Goal: Navigation & Orientation: Understand site structure

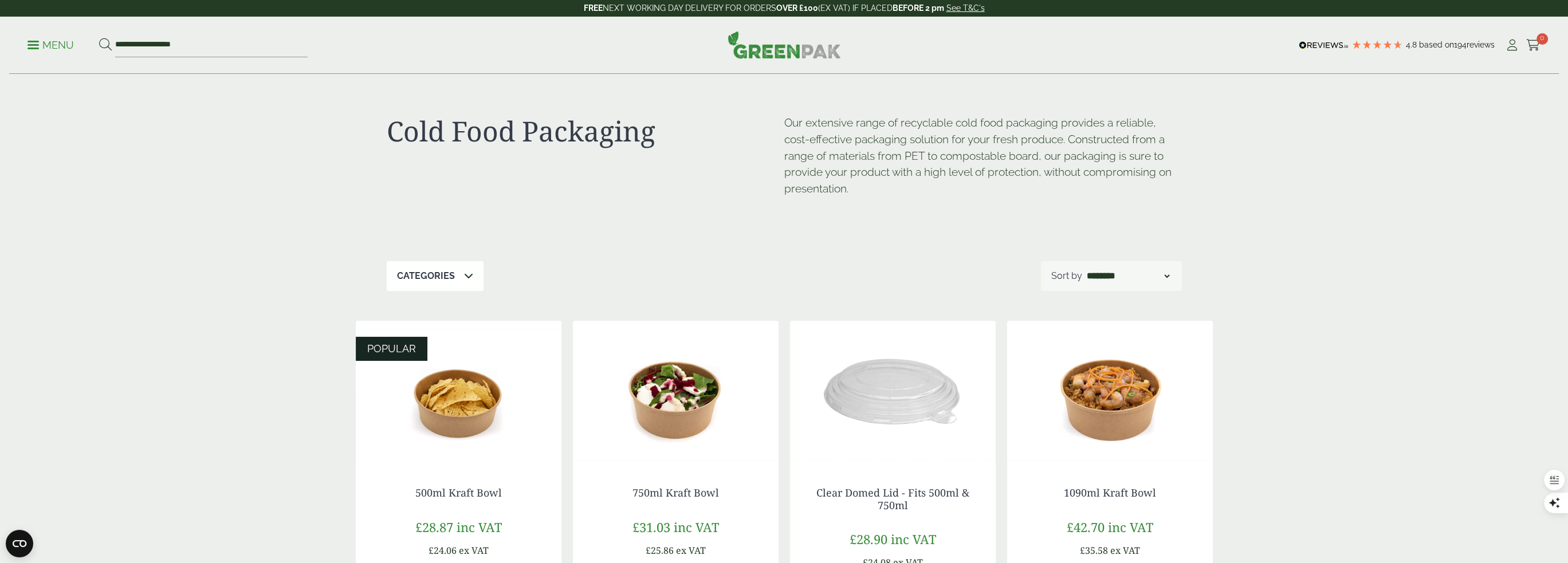
click at [54, 47] on p "Menu" at bounding box center [51, 45] width 47 height 14
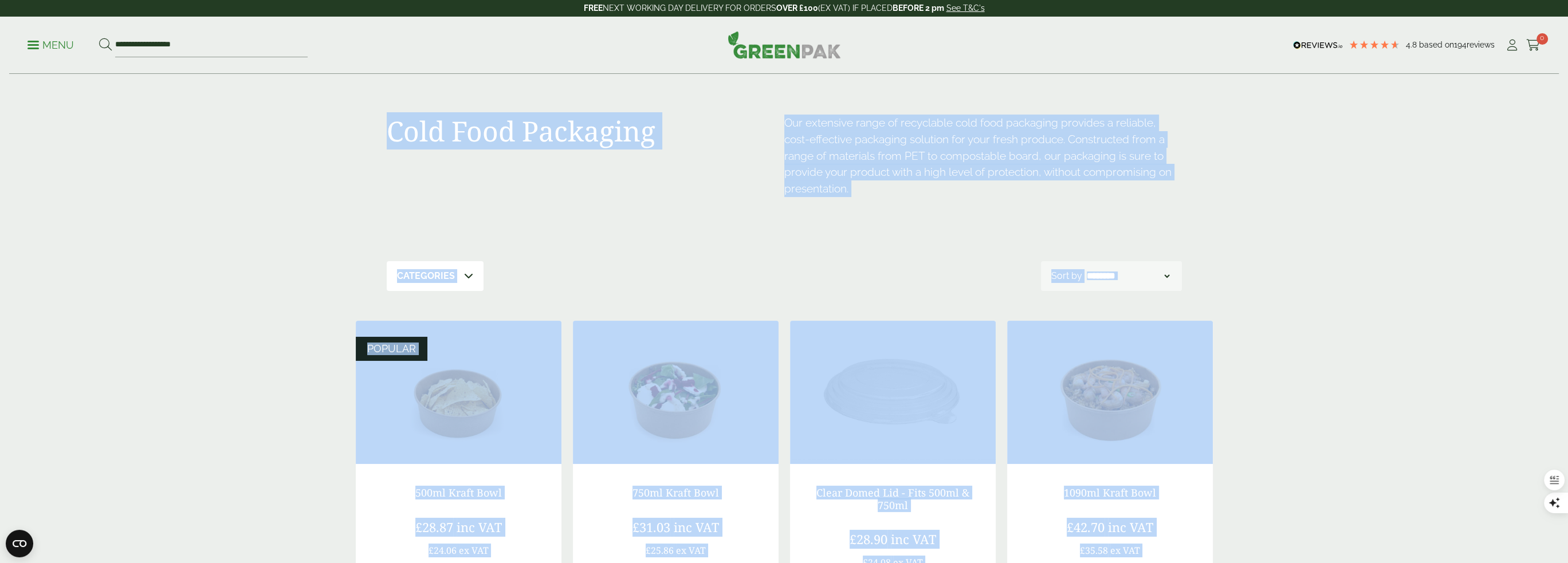
drag, startPoint x: 1207, startPoint y: 469, endPoint x: 286, endPoint y: 94, distance: 994.4
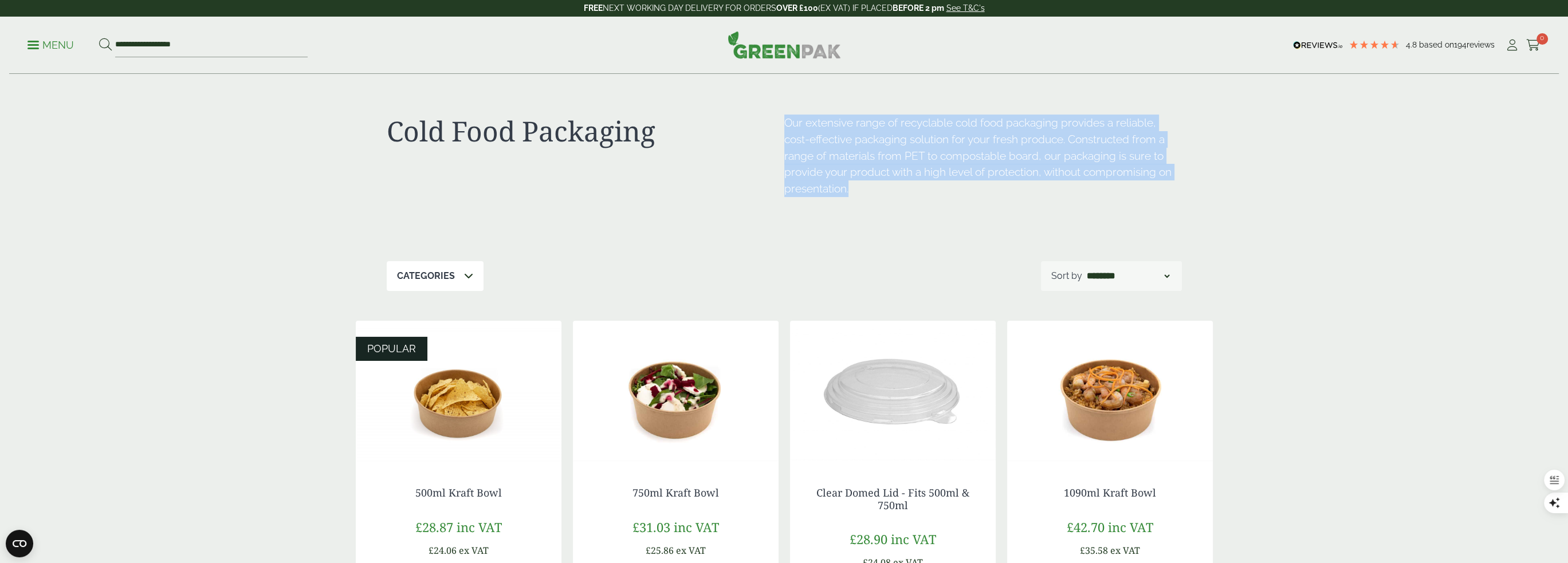
drag, startPoint x: 485, startPoint y: 37, endPoint x: 918, endPoint y: 255, distance: 484.8
click at [918, 255] on div "Cold Food Packaging Our extensive range of recyclable cold food packaging provi…" at bounding box center [784, 168] width 795 height 187
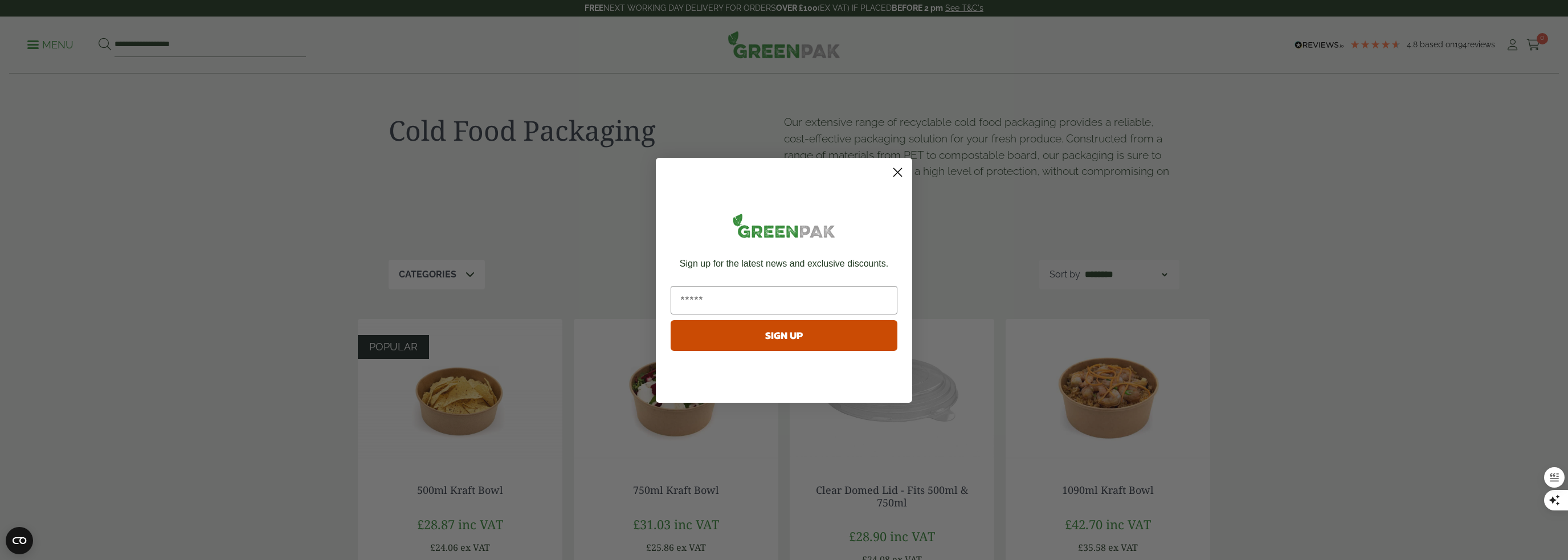
click at [404, 228] on div "Close dialog Sign up for the latest news and exclusive discounts. SIGN UP ******" at bounding box center [784, 280] width 1568 height 560
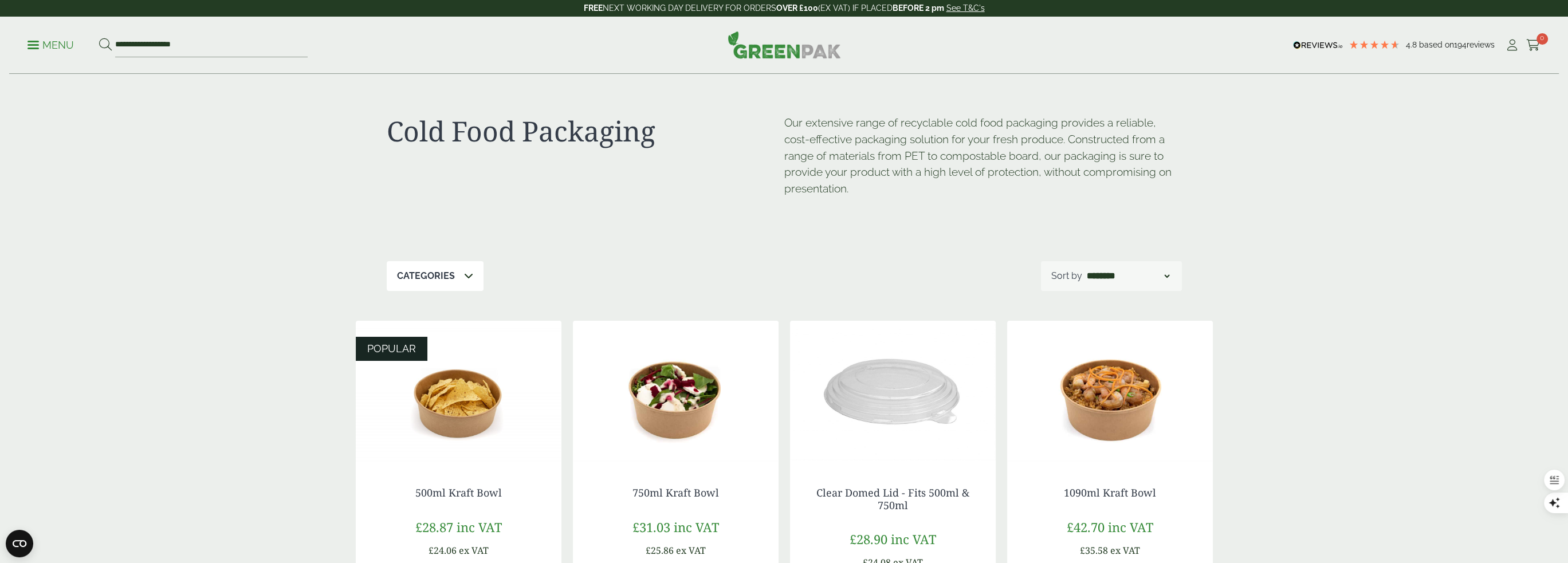
click at [1515, 47] on icon at bounding box center [1512, 45] width 14 height 11
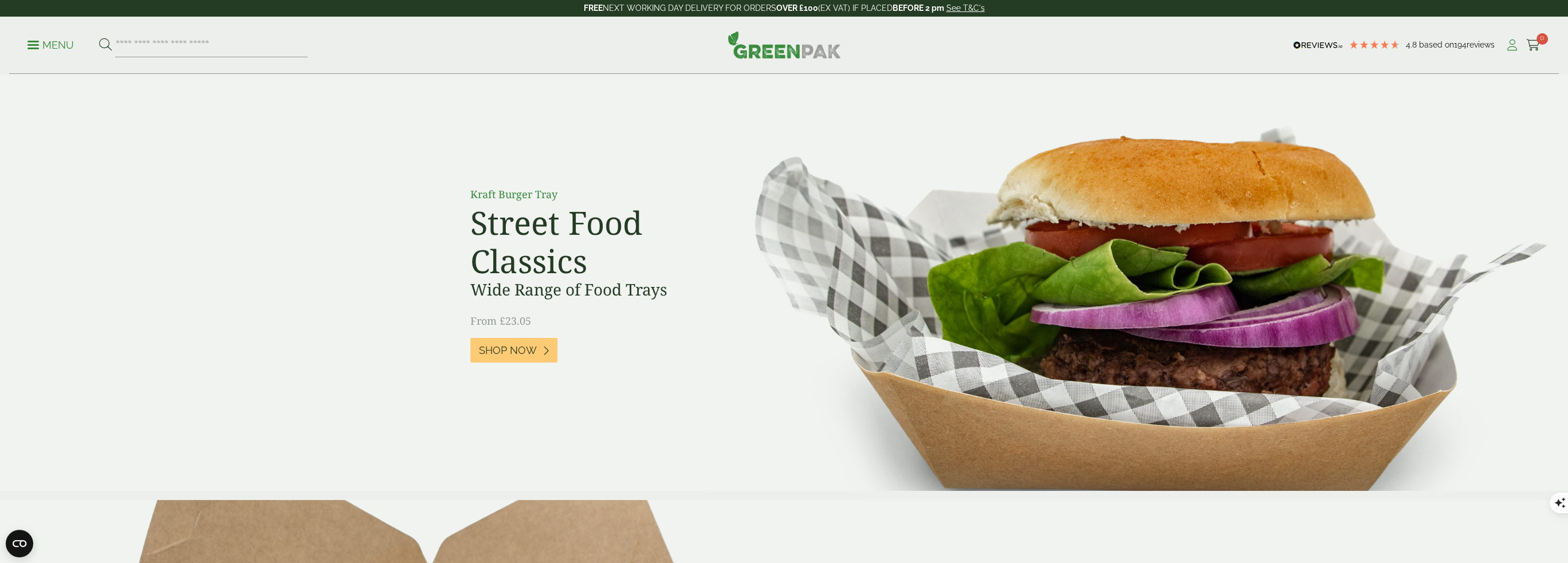
click at [1512, 49] on icon at bounding box center [1512, 45] width 14 height 11
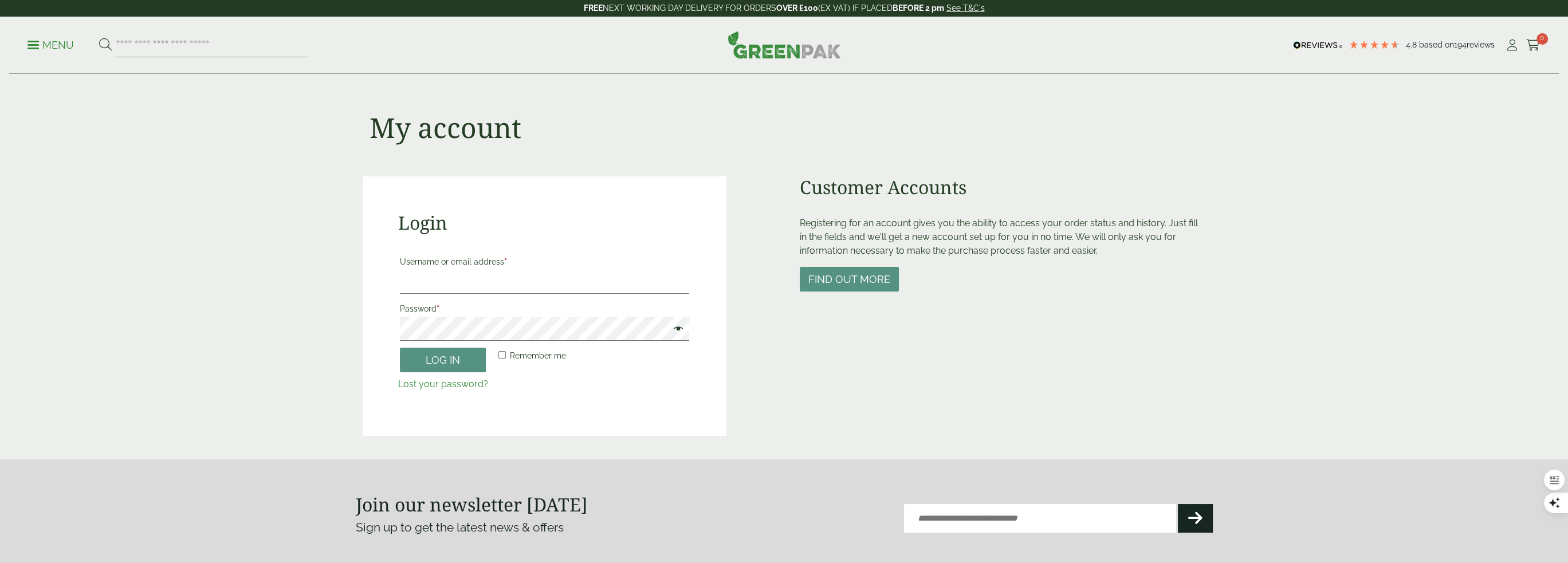
click at [52, 52] on ul "Menu" at bounding box center [167, 45] width 280 height 24
click at [46, 43] on p "Menu" at bounding box center [51, 45] width 47 height 14
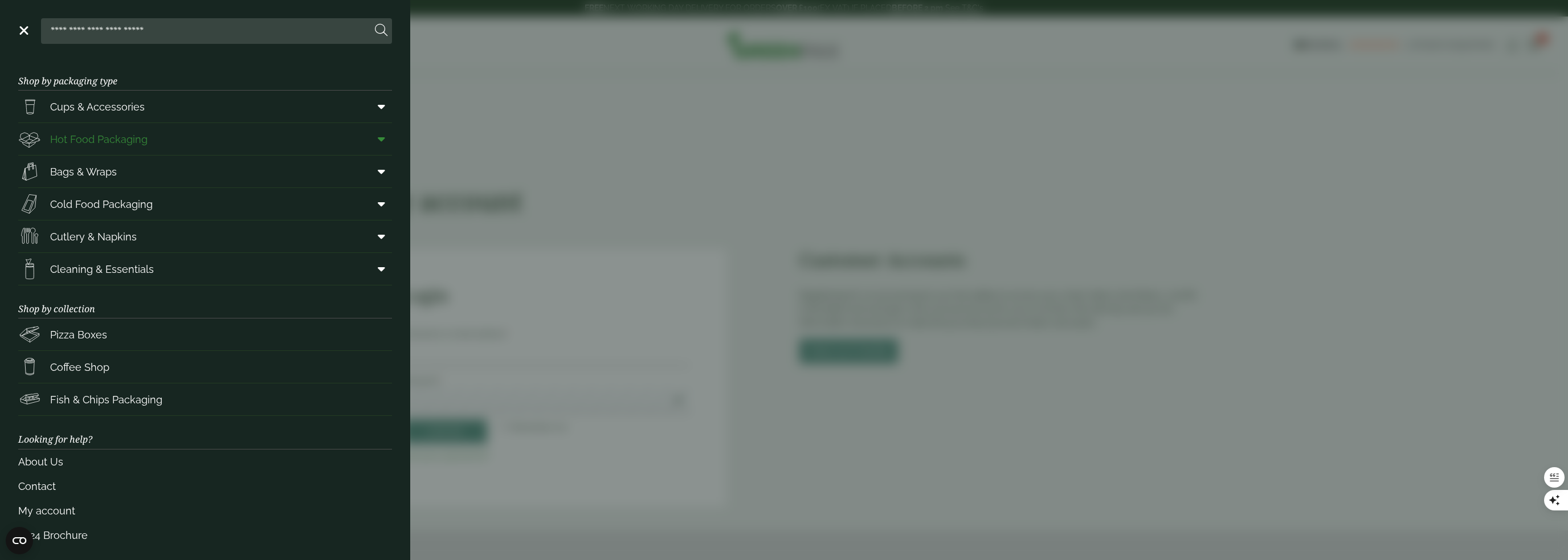
click at [125, 140] on span "Hot Food Packaging" at bounding box center [99, 140] width 97 height 16
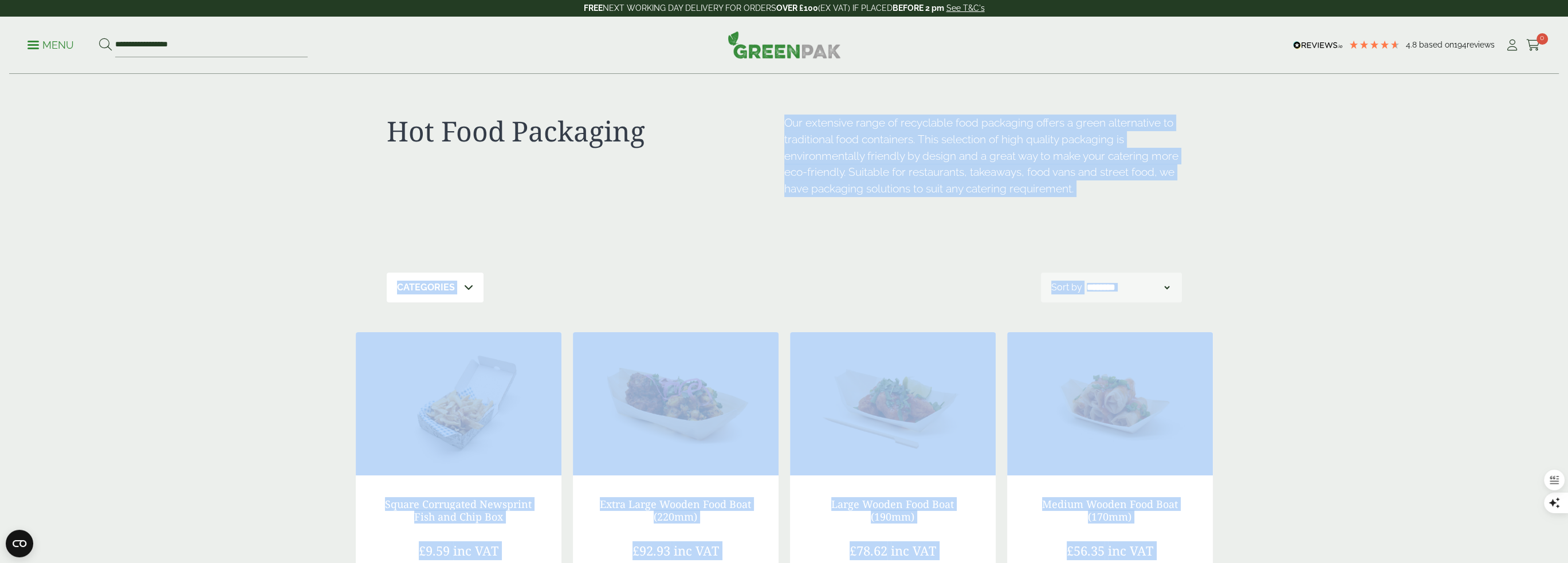
drag, startPoint x: 1316, startPoint y: 486, endPoint x: 779, endPoint y: 124, distance: 647.6
click at [779, 124] on h1 "Hot Food Packaging" at bounding box center [585, 131] width 398 height 33
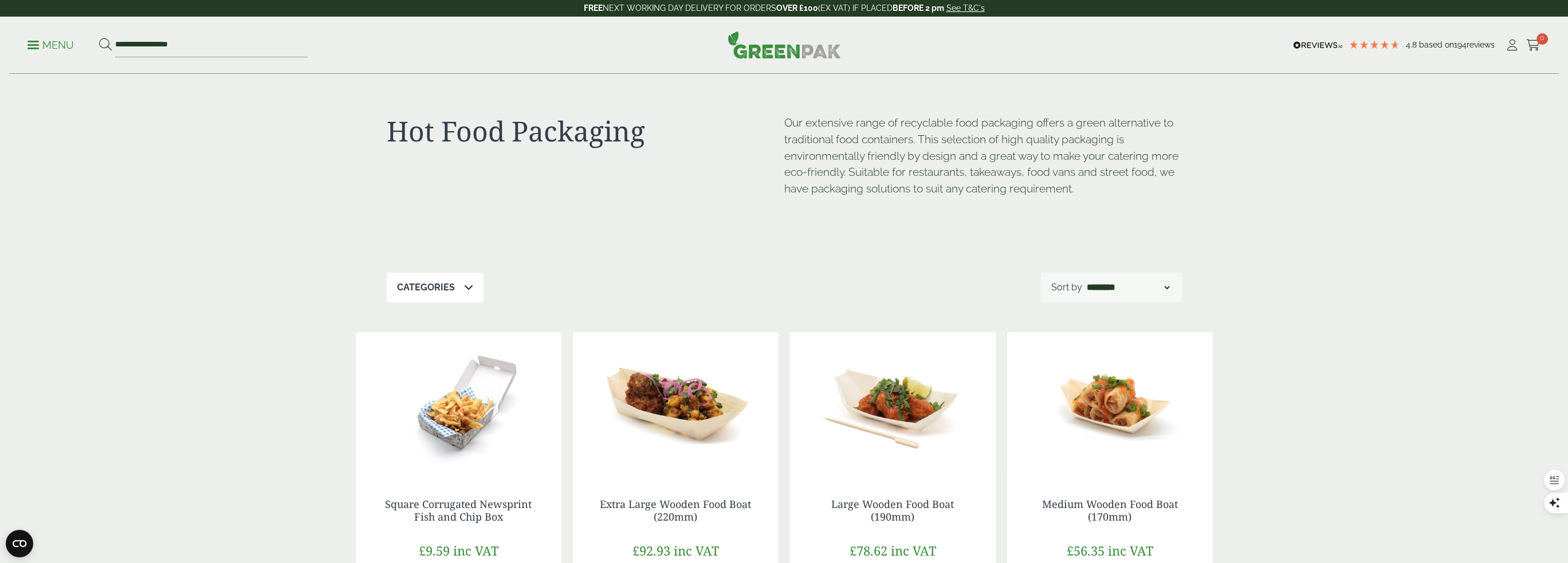
drag, startPoint x: 768, startPoint y: 113, endPoint x: 1300, endPoint y: 251, distance: 549.6
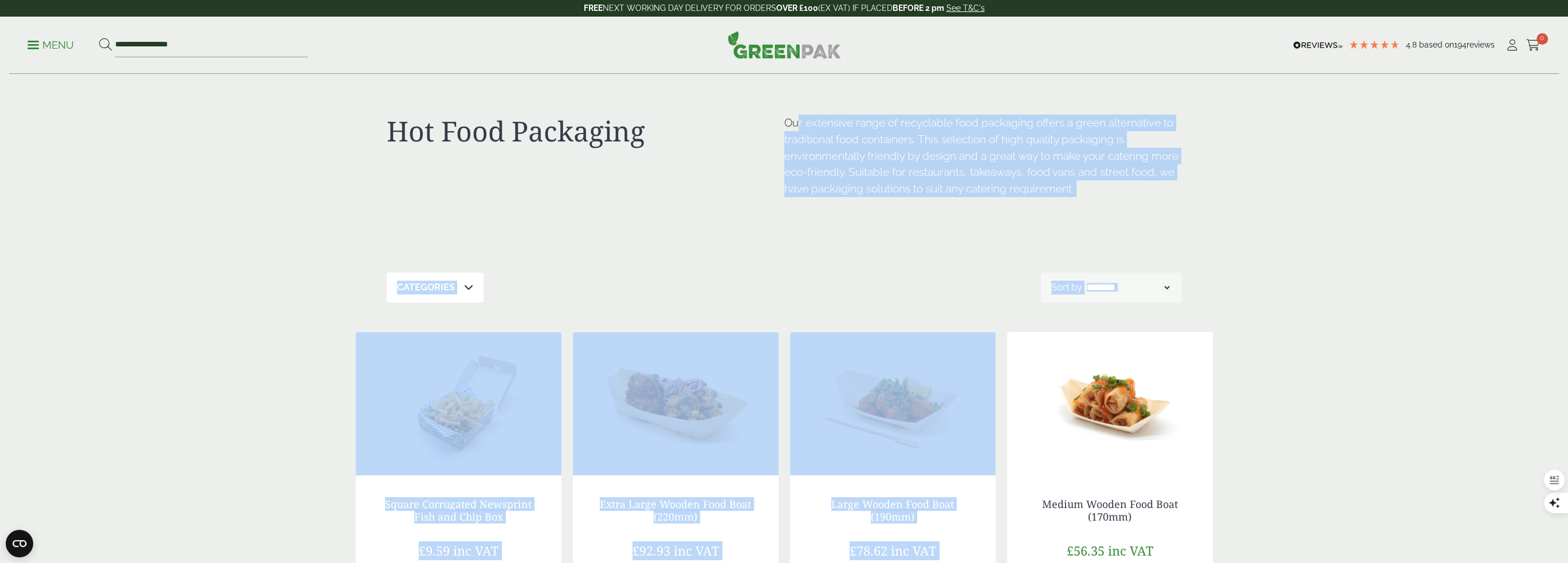
drag, startPoint x: 1325, startPoint y: 323, endPoint x: 800, endPoint y: 102, distance: 569.6
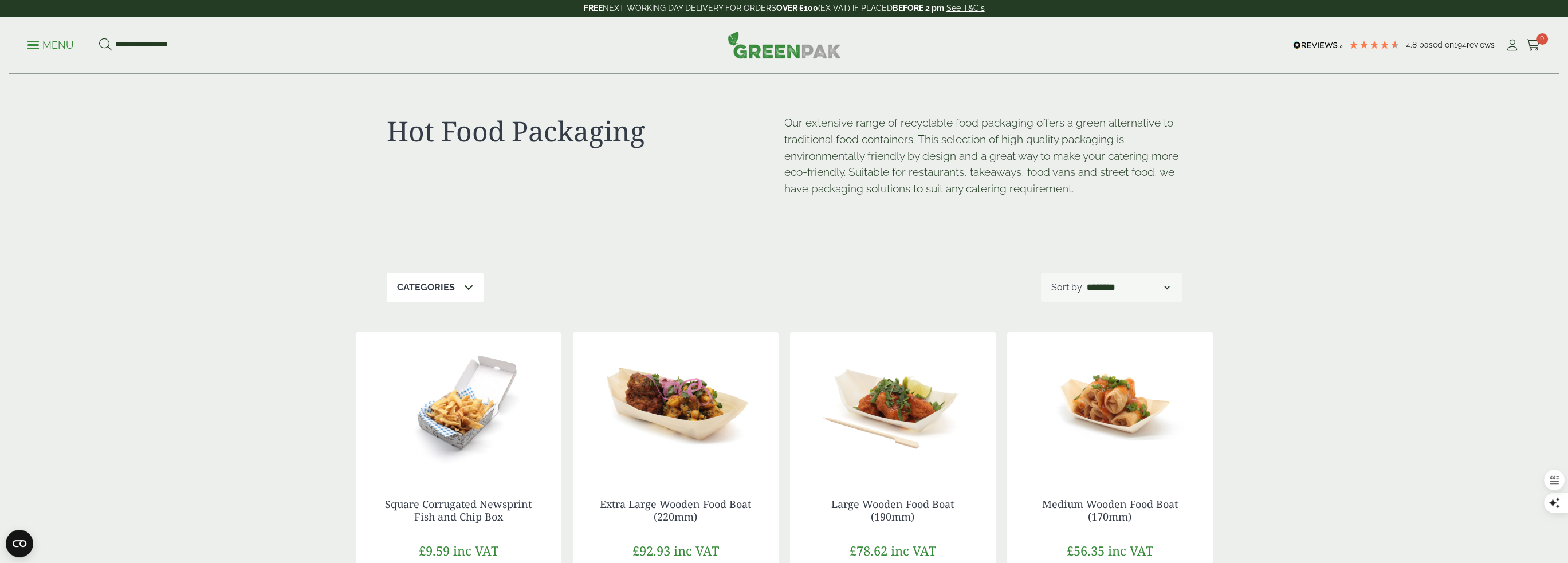
click at [769, 106] on div "Hot Food Packaging Our extensive range of recyclable food packaging offers a gr…" at bounding box center [784, 174] width 795 height 198
drag, startPoint x: 1097, startPoint y: 191, endPoint x: 1310, endPoint y: 256, distance: 222.7
drag, startPoint x: 1105, startPoint y: 196, endPoint x: 353, endPoint y: 115, distance: 756.3
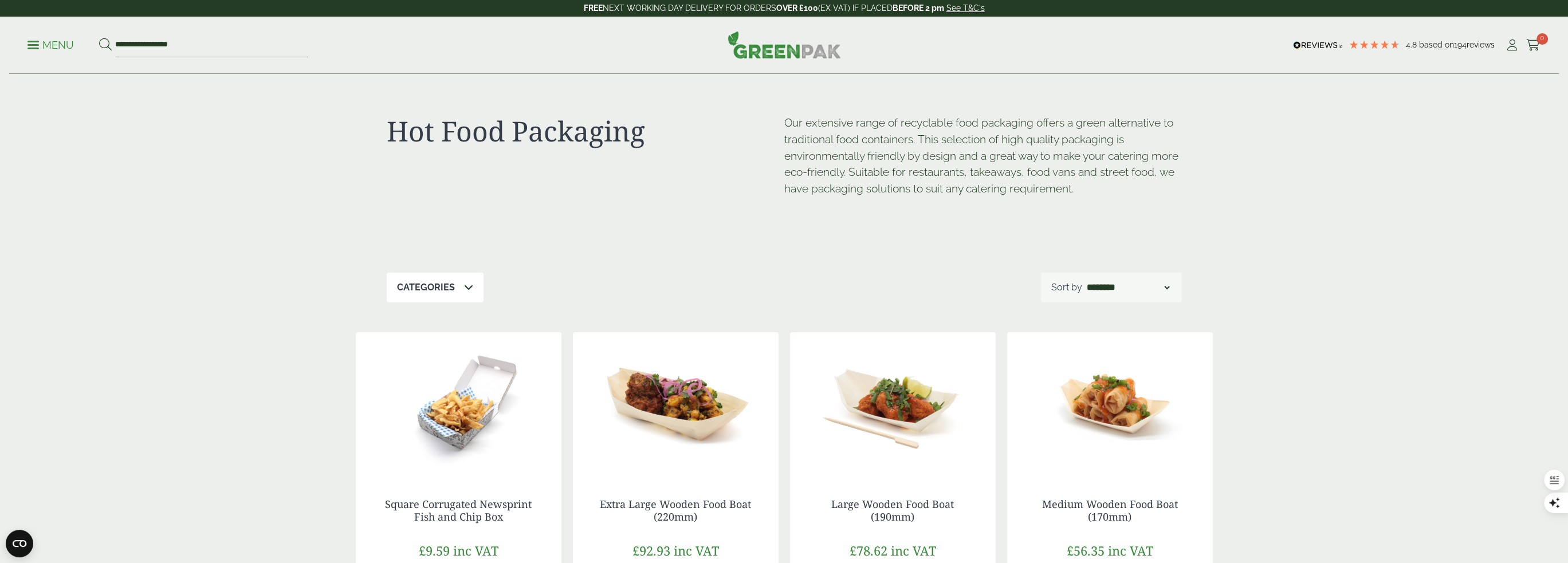
drag, startPoint x: 362, startPoint y: 135, endPoint x: 1206, endPoint y: 208, distance: 847.2
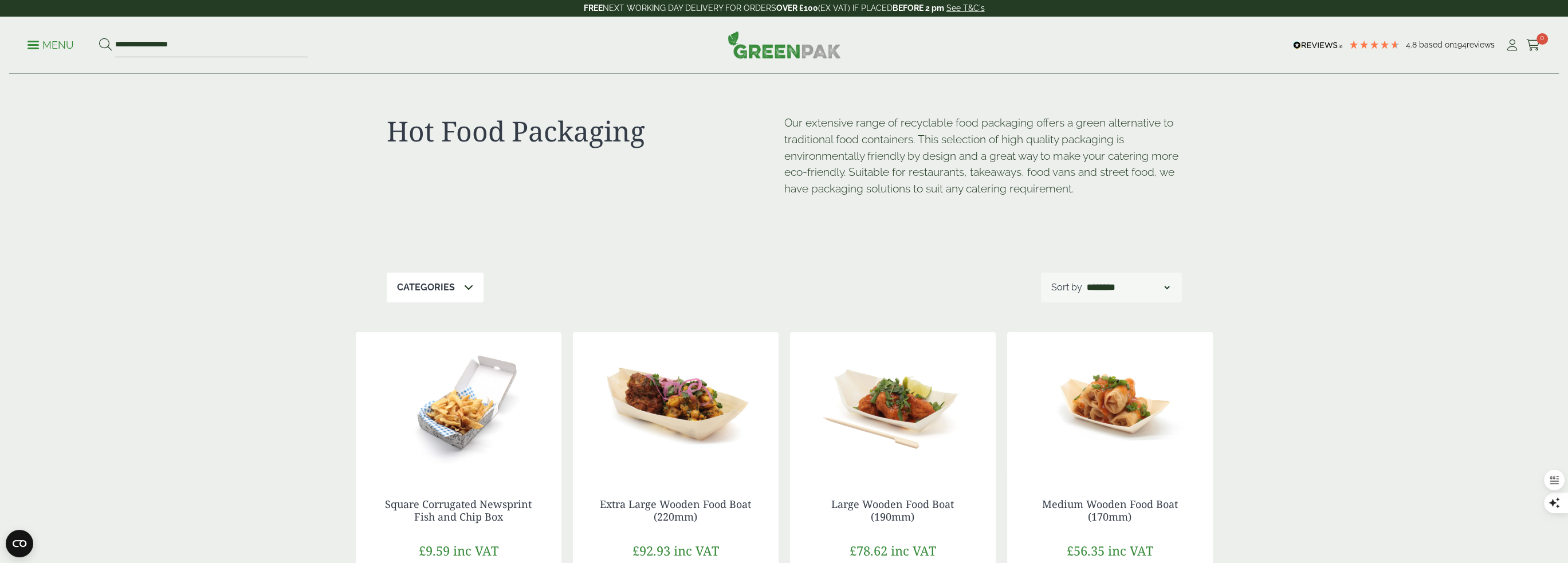
drag, startPoint x: 1150, startPoint y: 219, endPoint x: 285, endPoint y: 96, distance: 873.7
click at [795, 148] on p "Our extensive range of recyclable food packaging offers a green alternative to …" at bounding box center [983, 156] width 398 height 83
drag, startPoint x: 777, startPoint y: 117, endPoint x: 1171, endPoint y: 199, distance: 402.4
click at [1171, 199] on div "Hot Food Packaging Our extensive range of recyclable food packaging offers a gr…" at bounding box center [784, 174] width 795 height 198
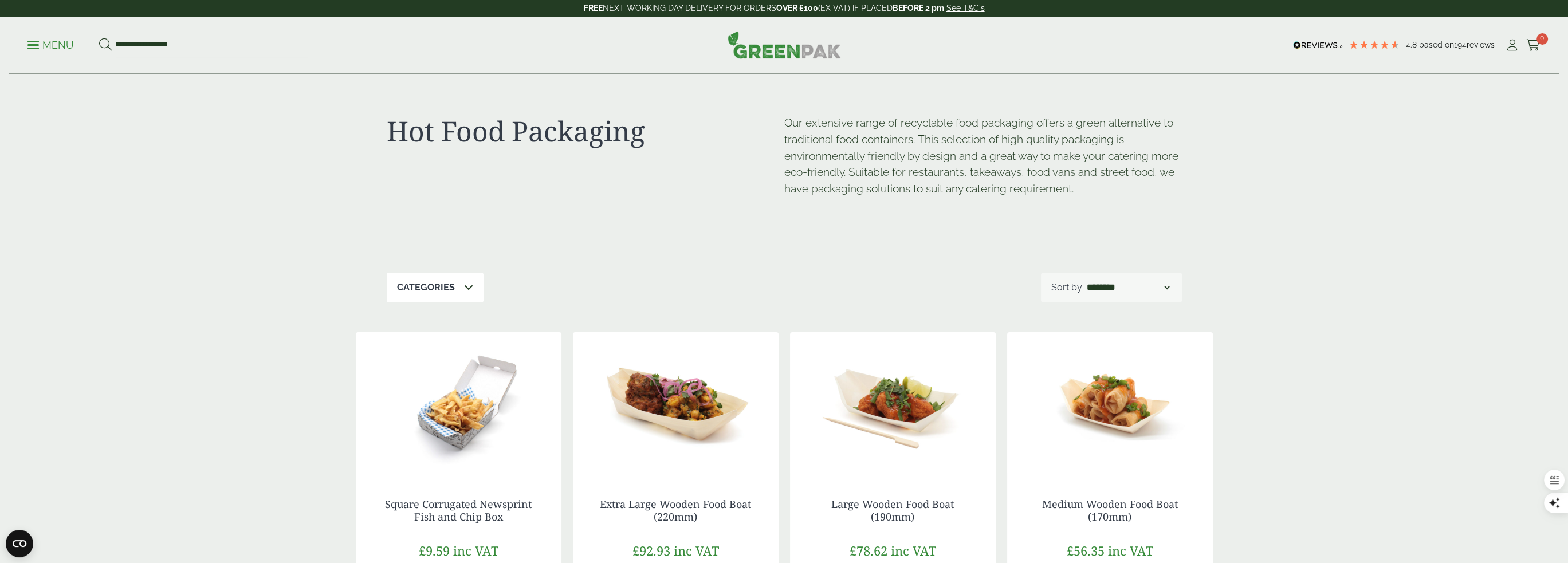
click at [975, 230] on div "Hot Food Packaging Our extensive range of recyclable food packaging offers a gr…" at bounding box center [784, 174] width 795 height 198
drag, startPoint x: 807, startPoint y: 133, endPoint x: 1189, endPoint y: 217, distance: 391.1
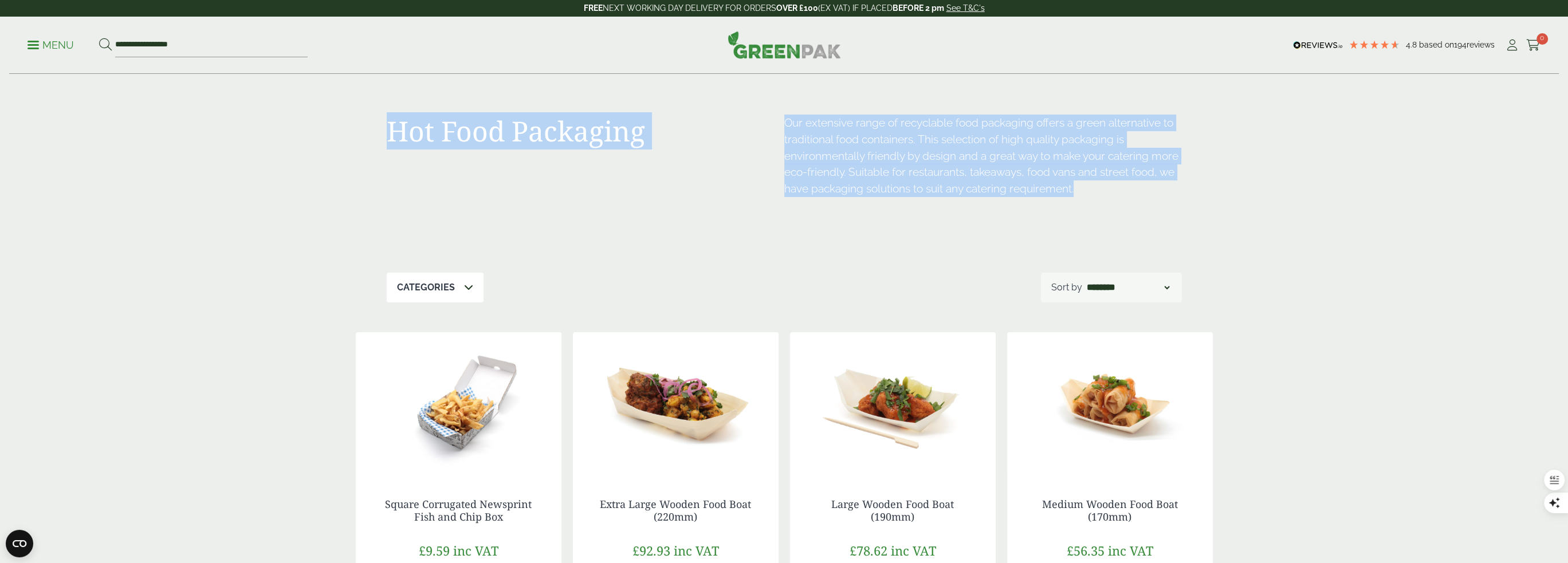
drag, startPoint x: 1093, startPoint y: 196, endPoint x: 147, endPoint y: 105, distance: 950.4
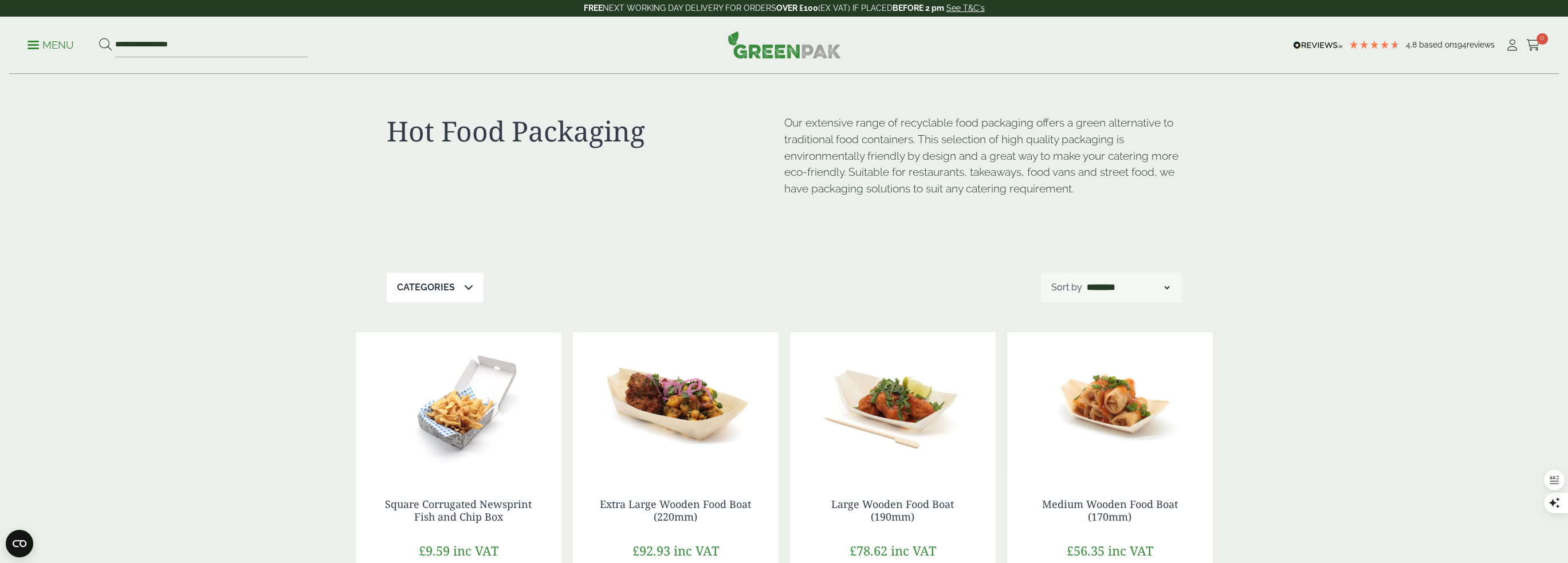
click at [38, 55] on ul "**********" at bounding box center [167, 45] width 280 height 24
click at [33, 47] on p "Menu" at bounding box center [51, 45] width 47 height 14
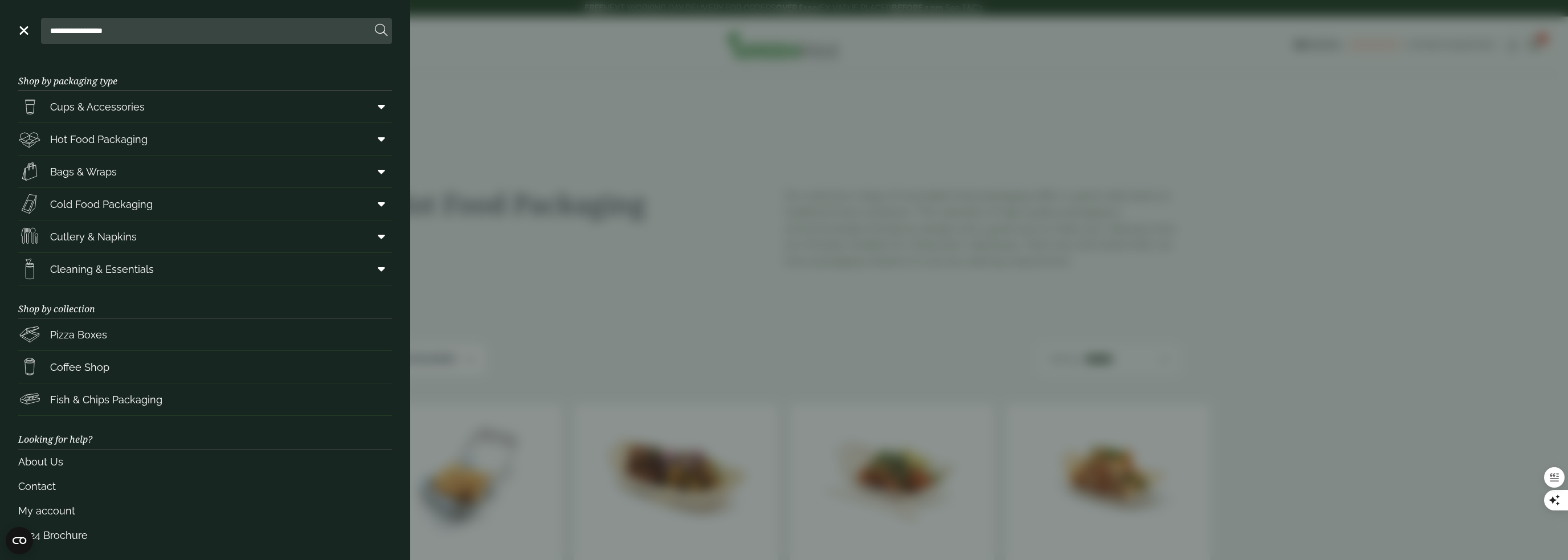
click at [170, 78] on h3 "Shop by packaging type" at bounding box center [205, 74] width 374 height 33
click at [715, 188] on aside "**********" at bounding box center [784, 280] width 1568 height 560
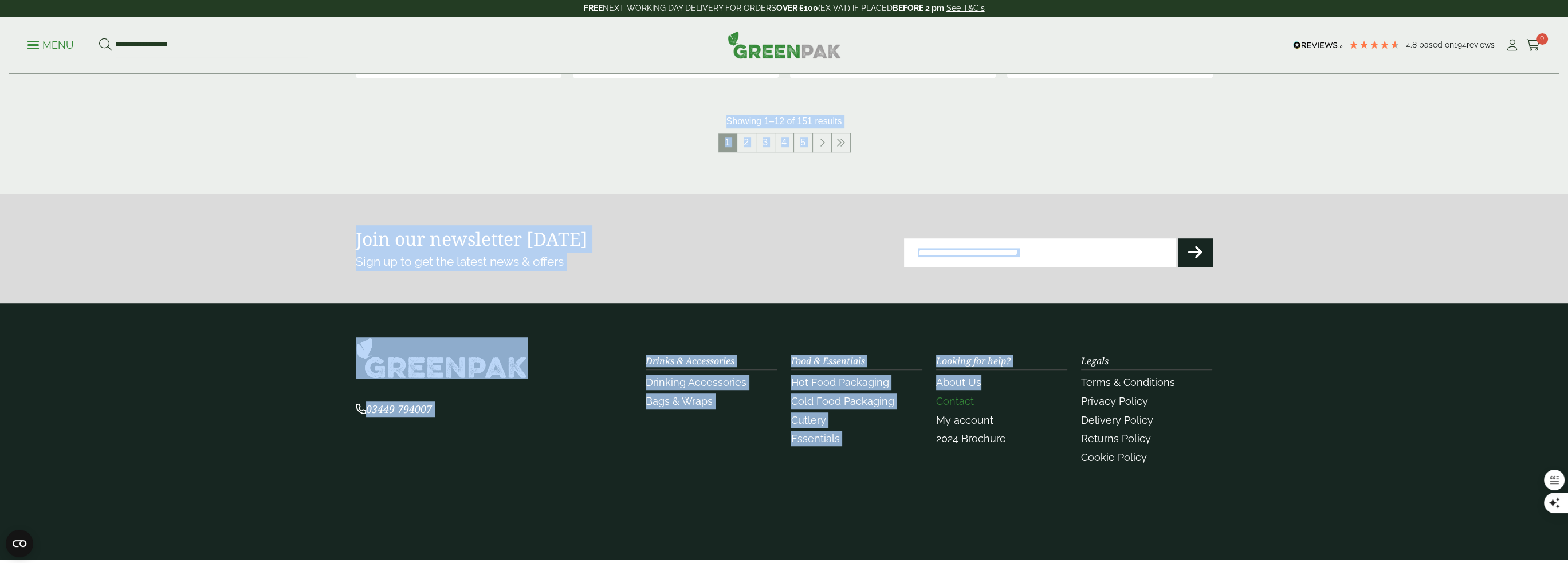
scroll to position [1428, 0]
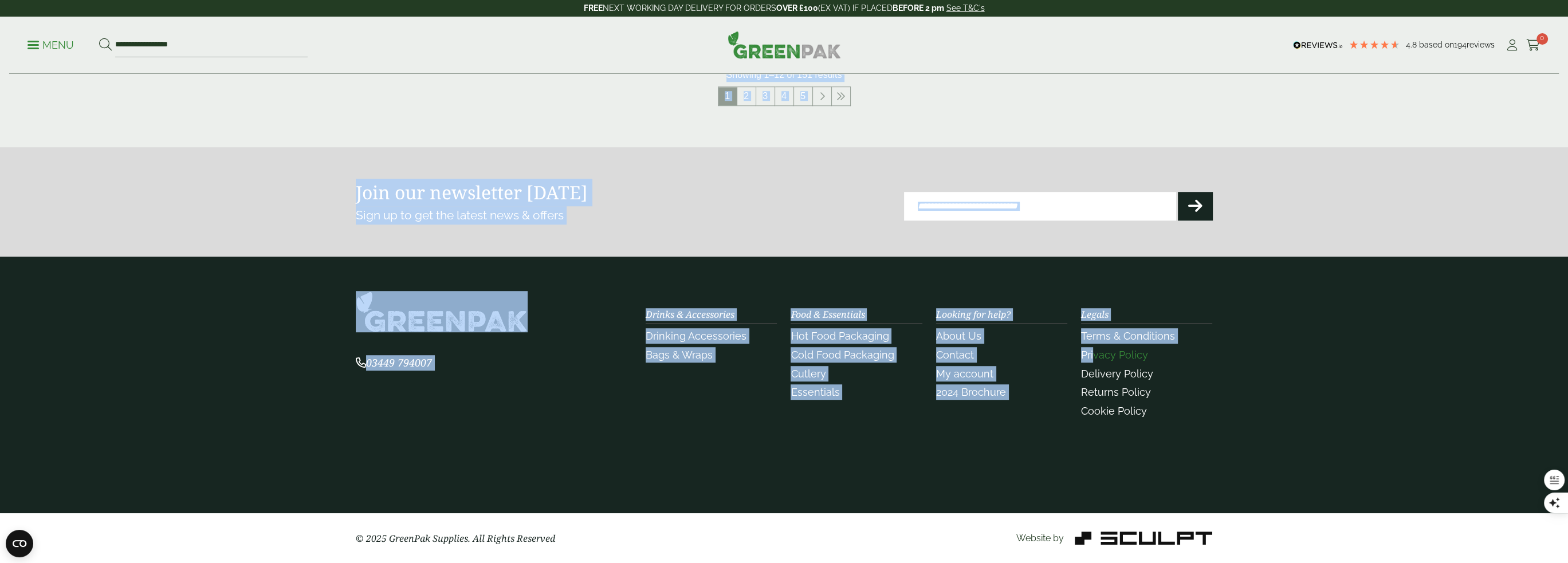
drag, startPoint x: 417, startPoint y: 148, endPoint x: 1104, endPoint y: 366, distance: 720.8
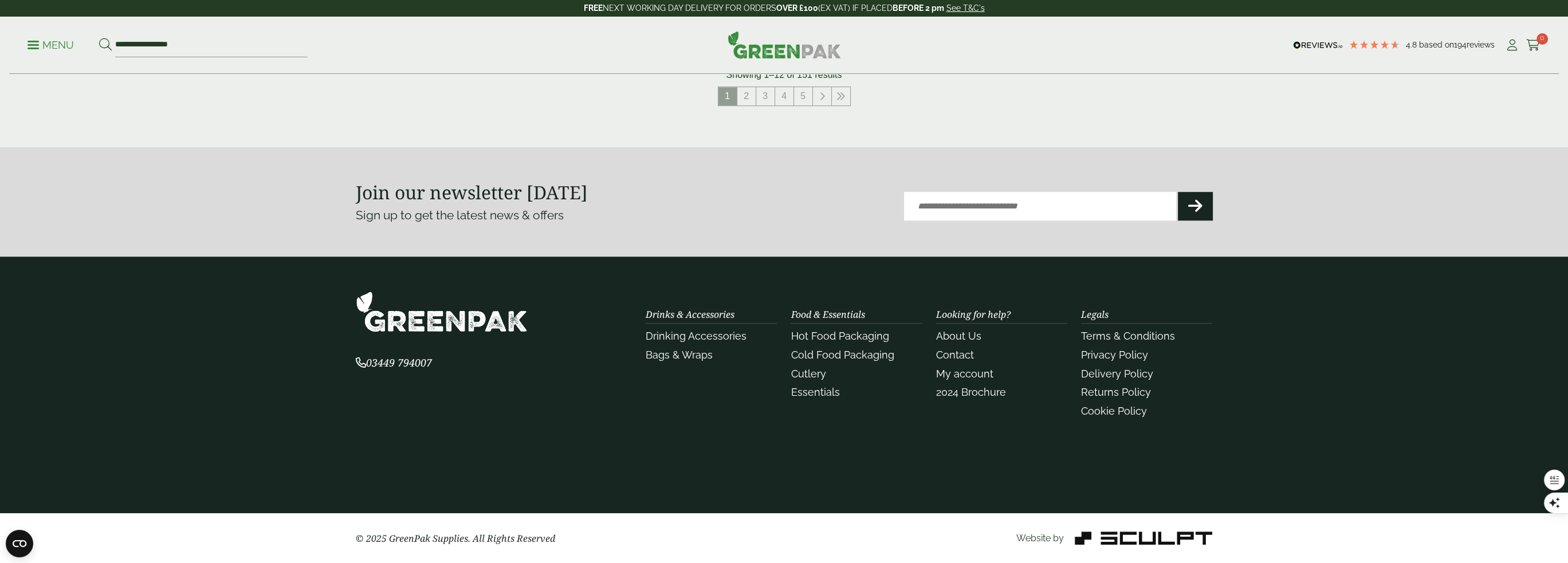
click at [1218, 474] on section "03449 794007 Drinks & Accessories Drinking Accessories" at bounding box center [784, 385] width 1568 height 257
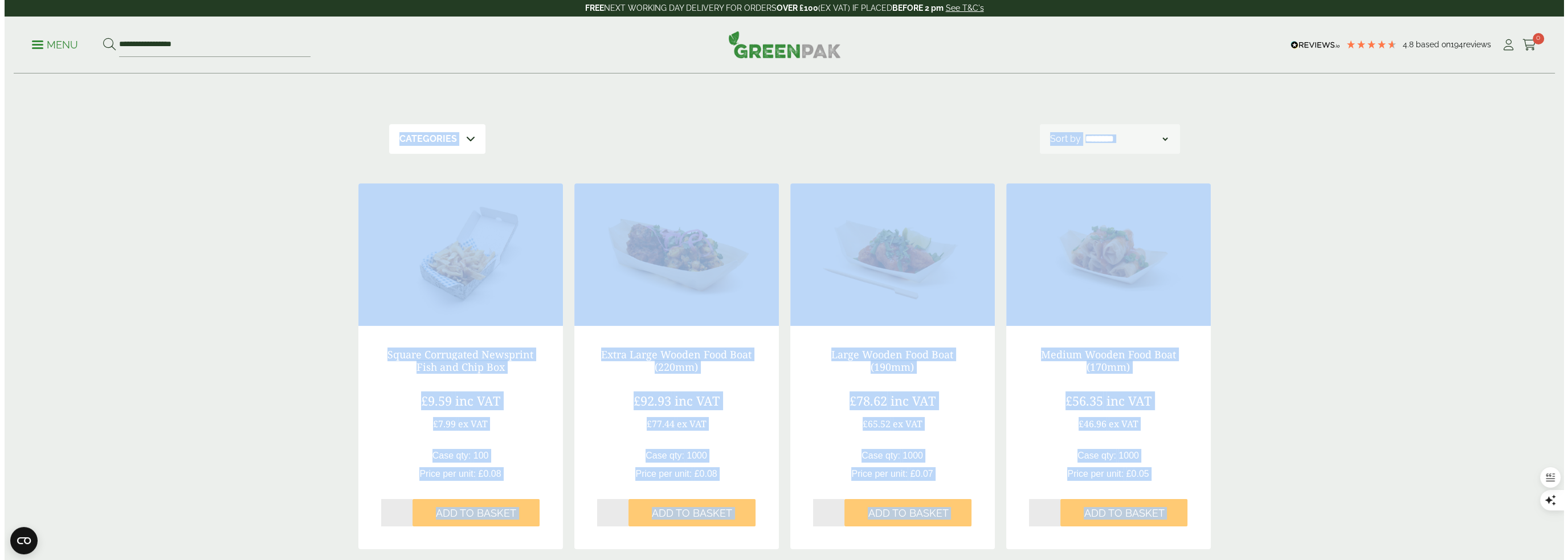
scroll to position [0, 0]
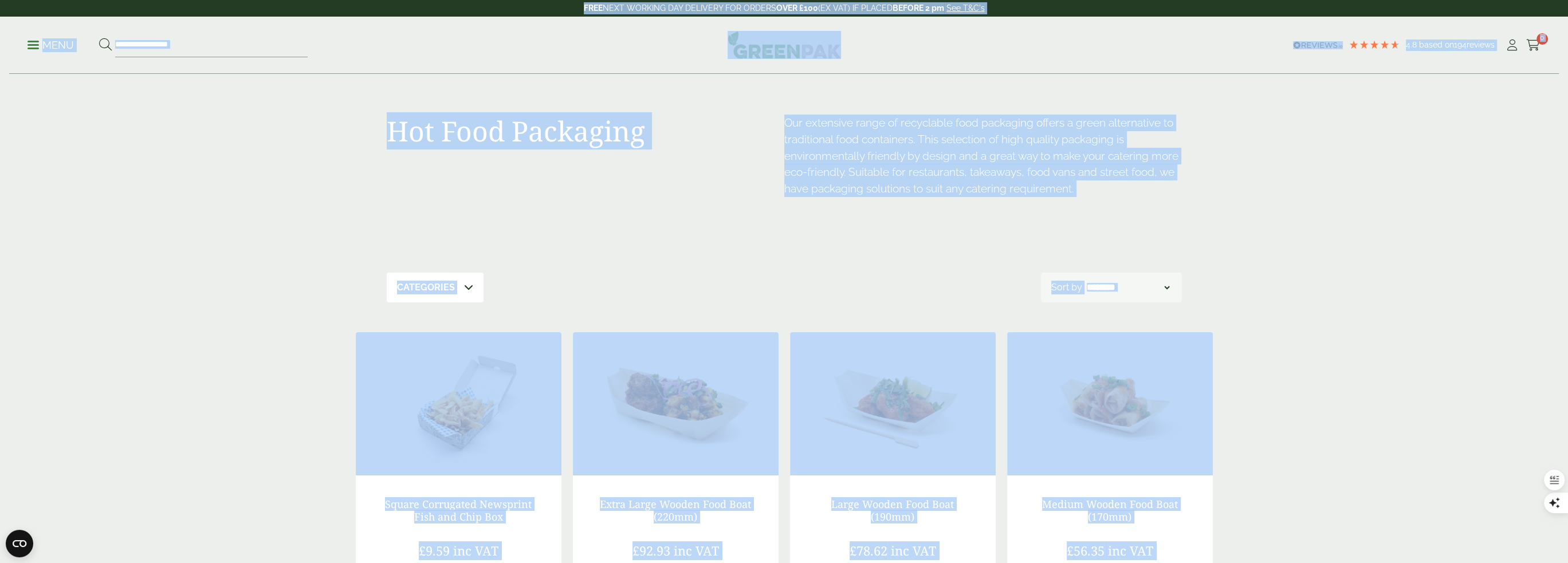
drag, startPoint x: 670, startPoint y: 540, endPoint x: 213, endPoint y: 99, distance: 635.1
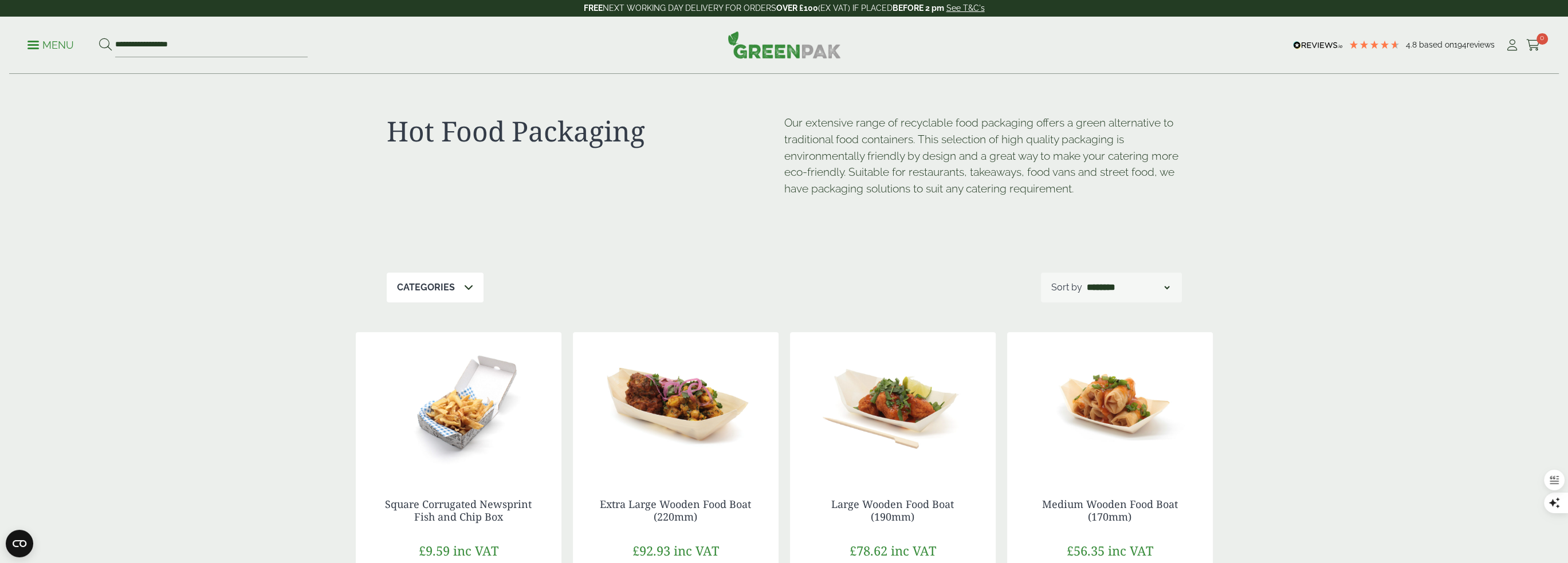
click at [51, 43] on p "Menu" at bounding box center [51, 45] width 47 height 14
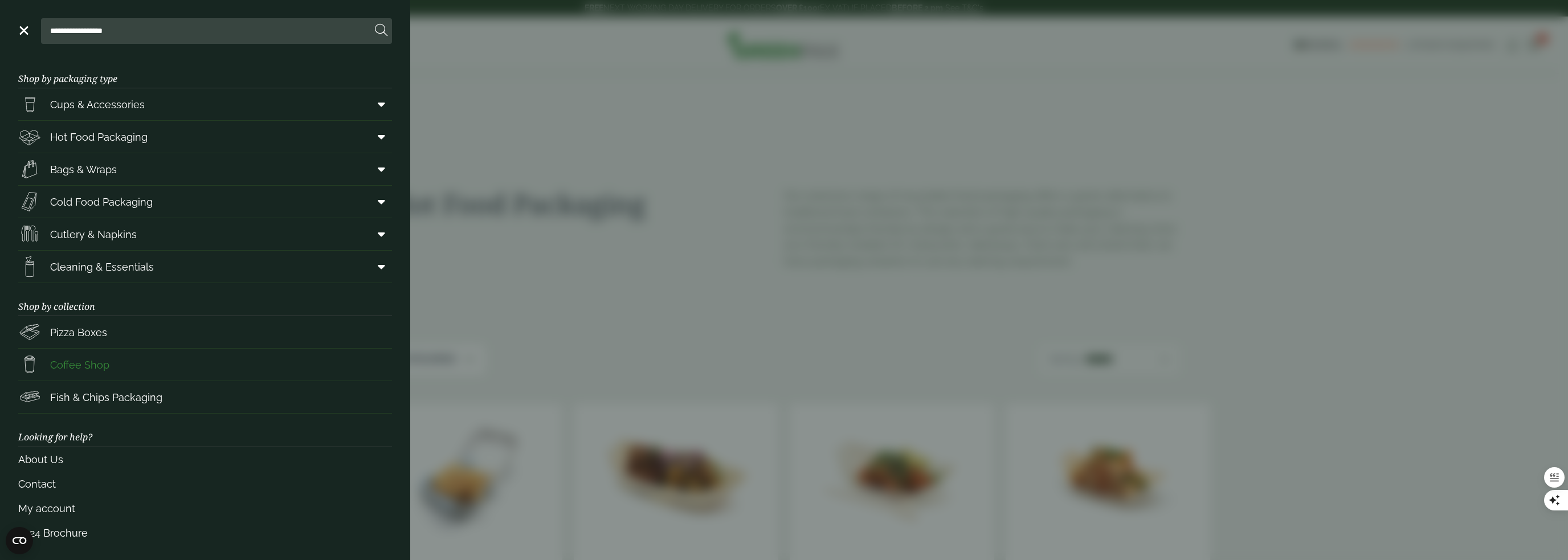
scroll to position [4, 0]
click at [203, 271] on link "Cleaning & Essentials" at bounding box center [205, 265] width 374 height 32
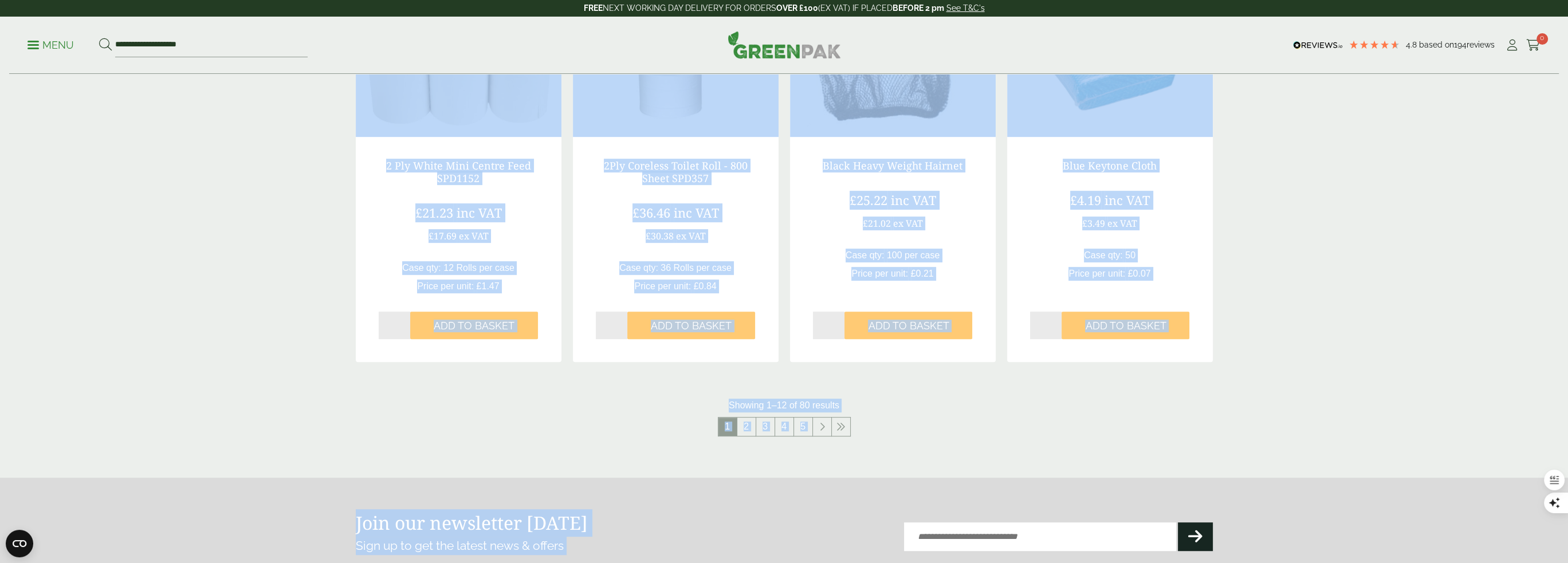
scroll to position [1354, 0]
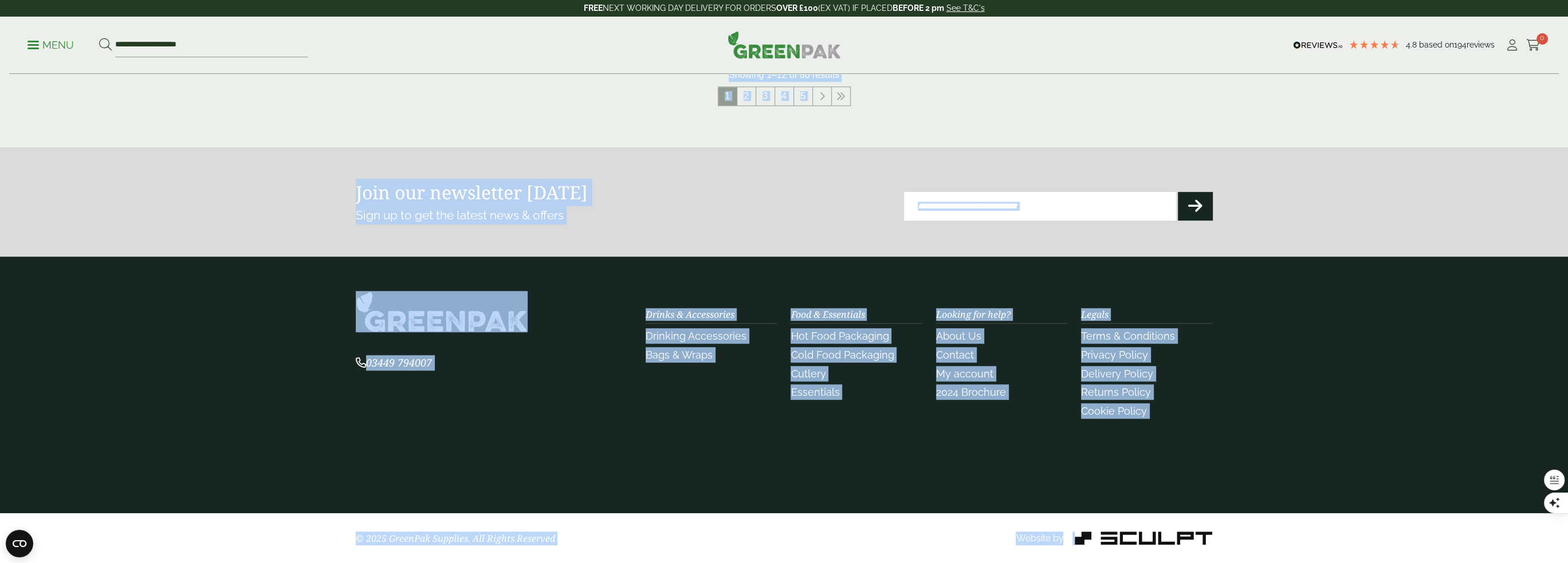
drag, startPoint x: 408, startPoint y: 111, endPoint x: 1264, endPoint y: 528, distance: 952.2
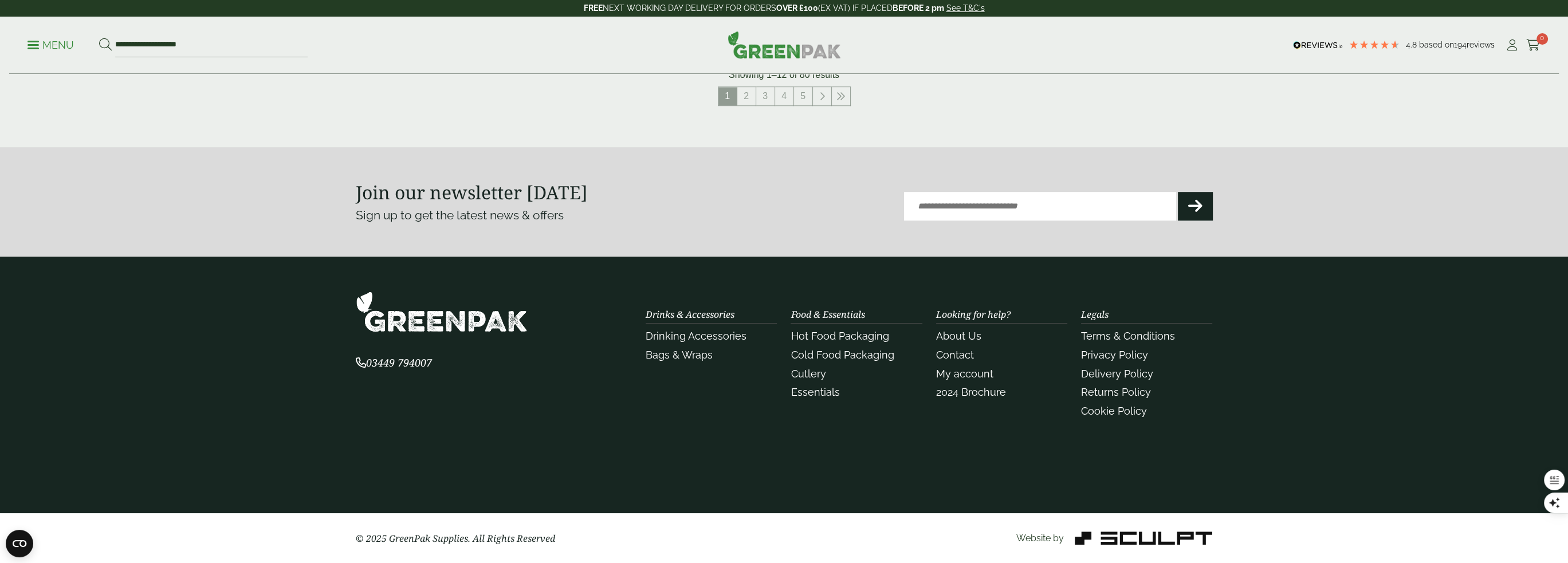
click at [1271, 544] on section "© 2025 GreenPak Supplies. All Rights Reserved Website by" at bounding box center [784, 538] width 1568 height 51
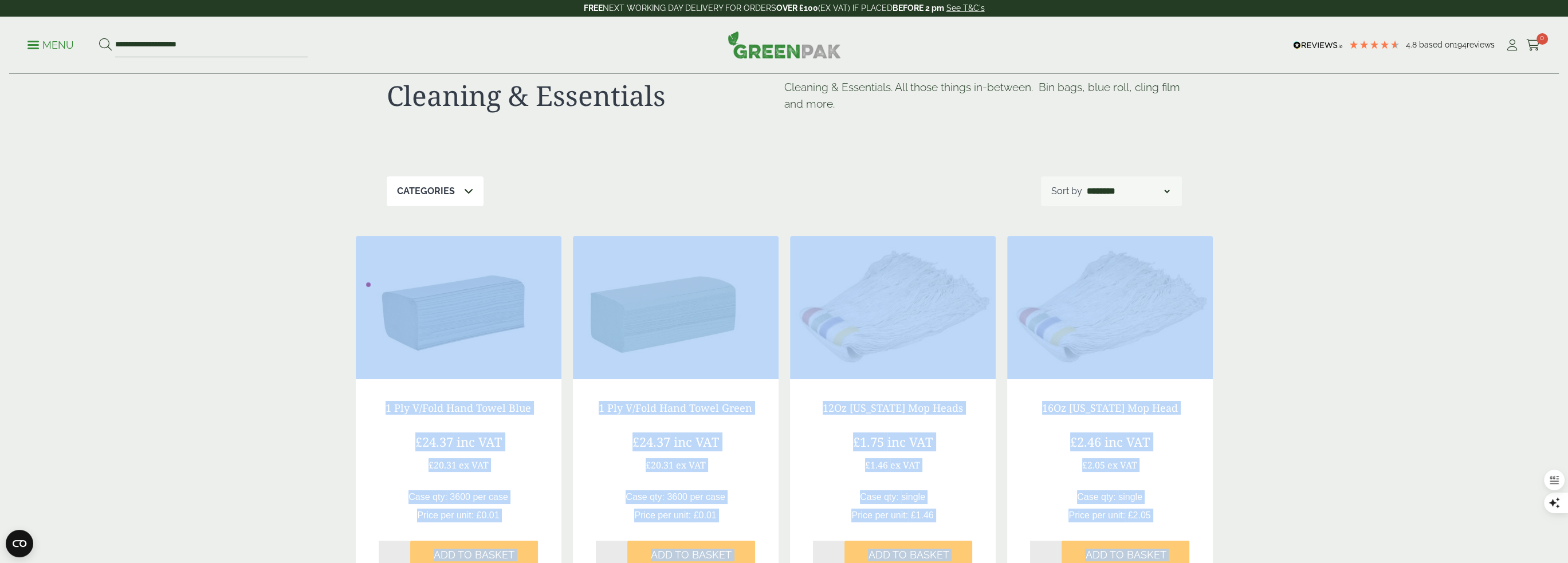
scroll to position [0, 0]
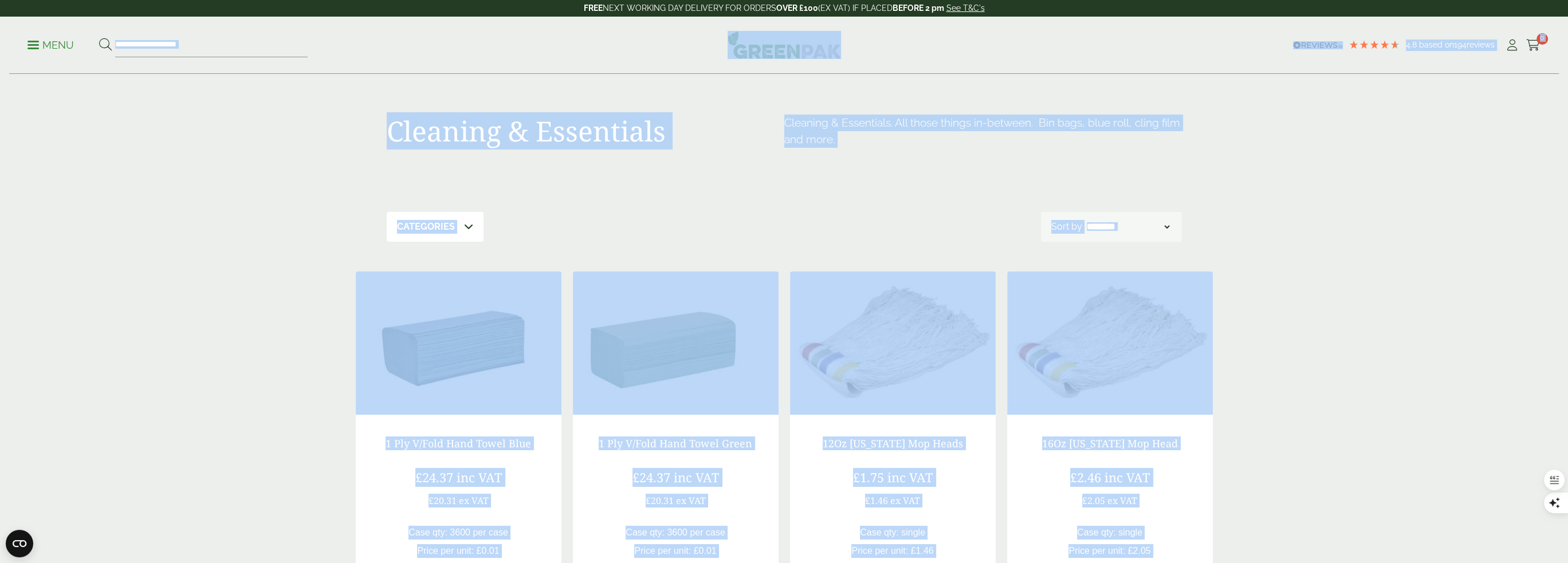
drag, startPoint x: 1271, startPoint y: 544, endPoint x: 295, endPoint y: 38, distance: 1099.4
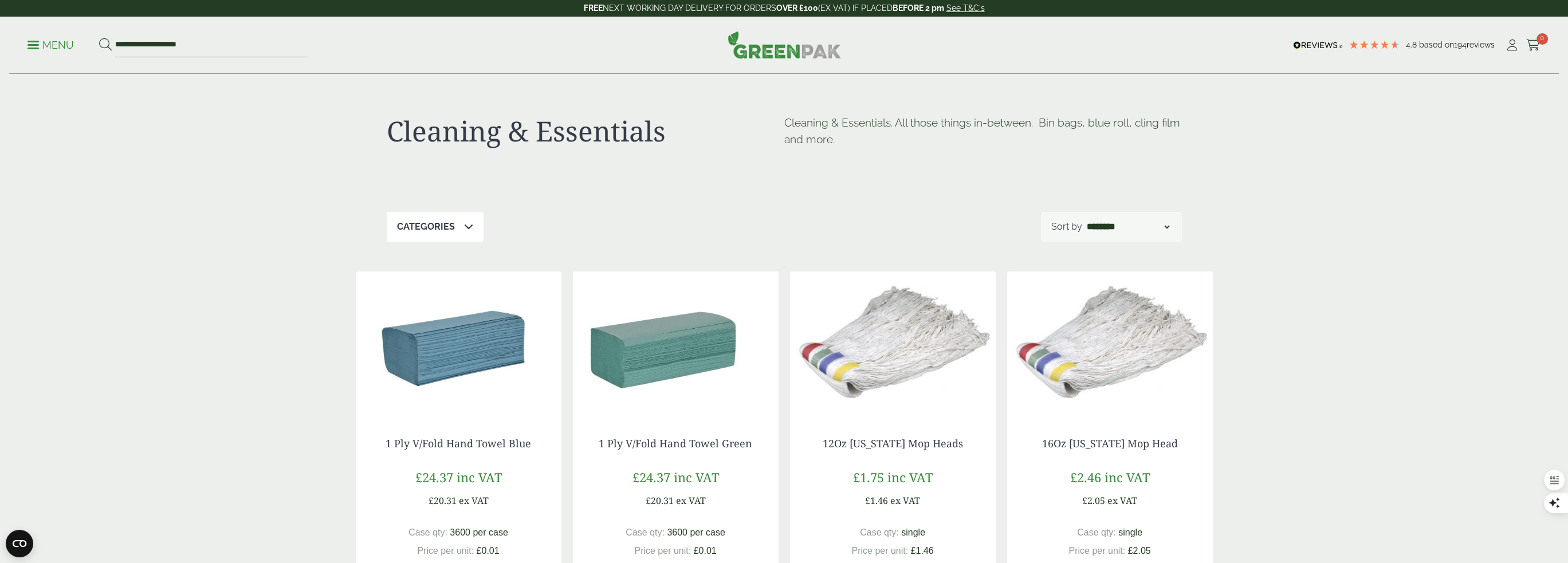
click at [350, 30] on div "**********" at bounding box center [784, 45] width 1550 height 57
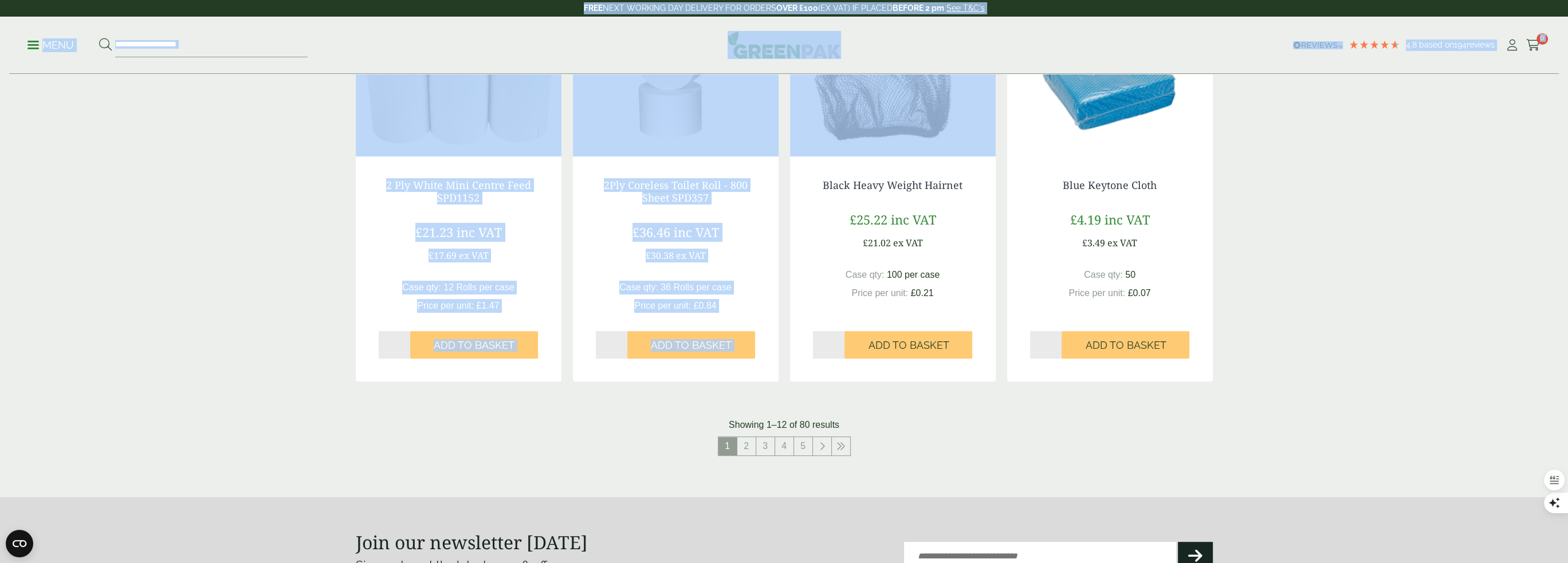
scroll to position [1354, 0]
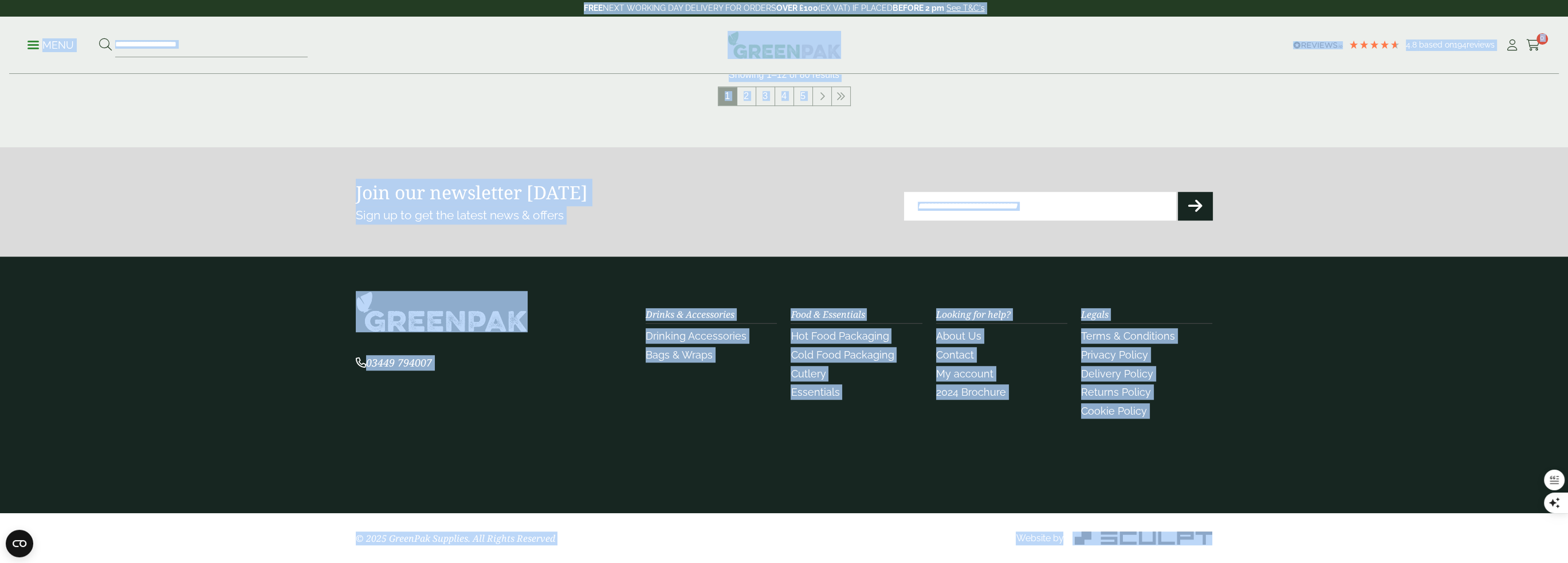
drag, startPoint x: 566, startPoint y: 7, endPoint x: 1246, endPoint y: 539, distance: 863.4
click at [1246, 539] on section "© 2025 GreenPak Supplies. All Rights Reserved Website by" at bounding box center [784, 538] width 1568 height 51
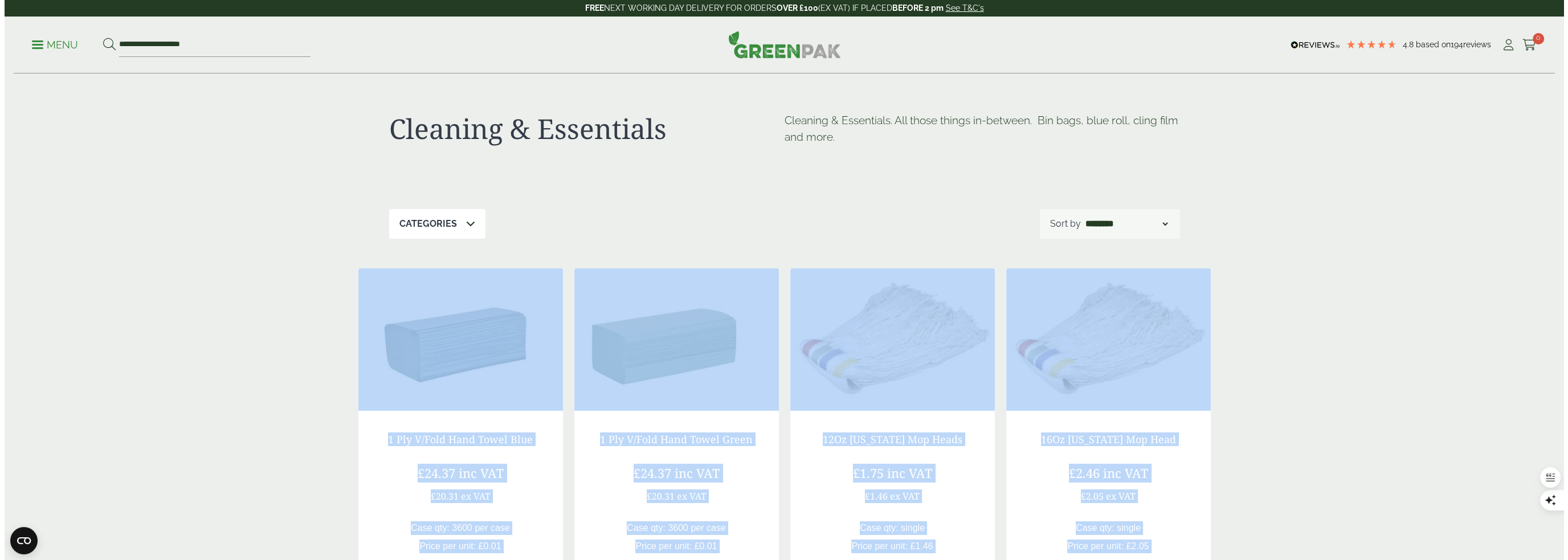
scroll to position [0, 0]
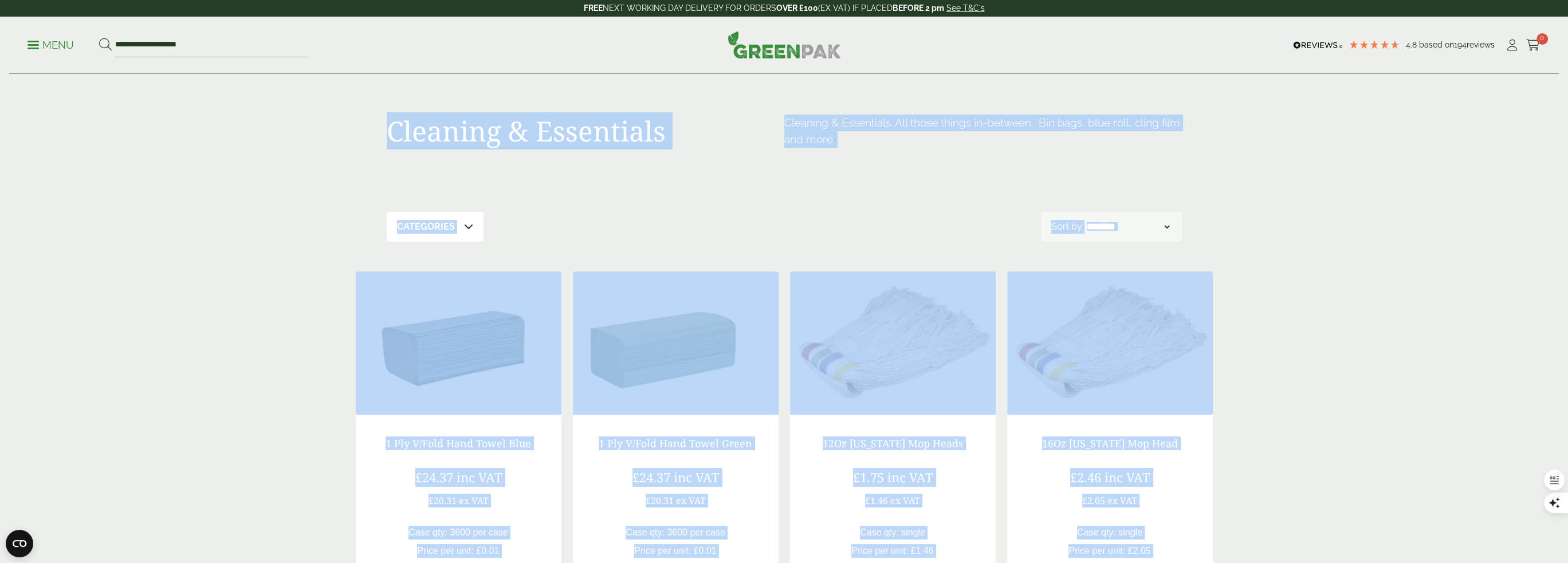
drag, startPoint x: 1254, startPoint y: 542, endPoint x: 327, endPoint y: 102, distance: 1026.1
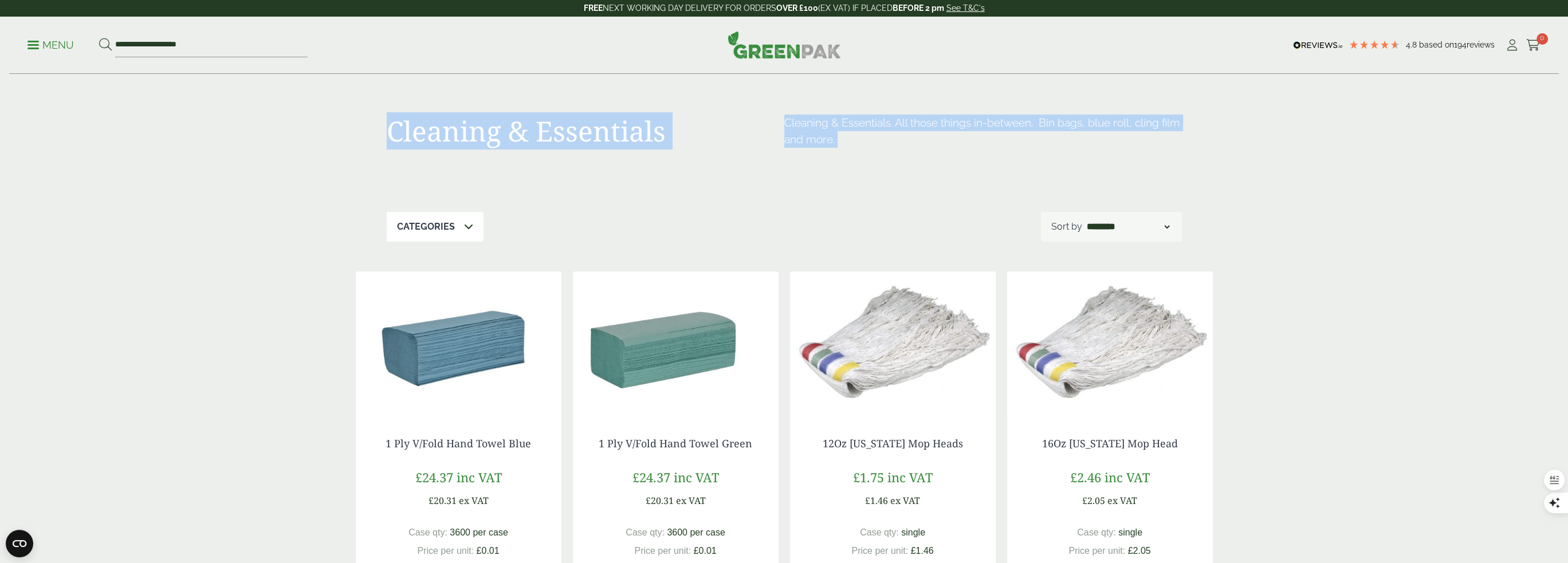
drag, startPoint x: 327, startPoint y: 102, endPoint x: 1226, endPoint y: 157, distance: 900.7
drag, startPoint x: 1237, startPoint y: 163, endPoint x: 346, endPoint y: 100, distance: 893.2
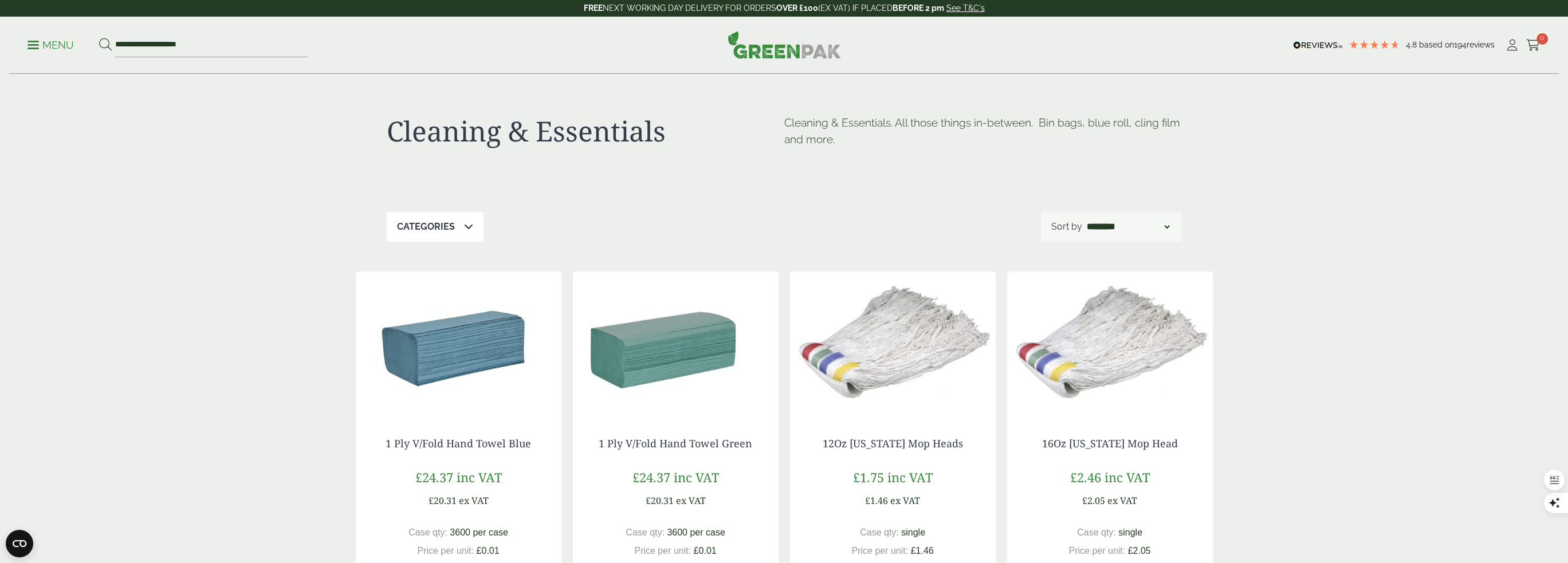
click at [34, 40] on link "Menu" at bounding box center [51, 44] width 47 height 11
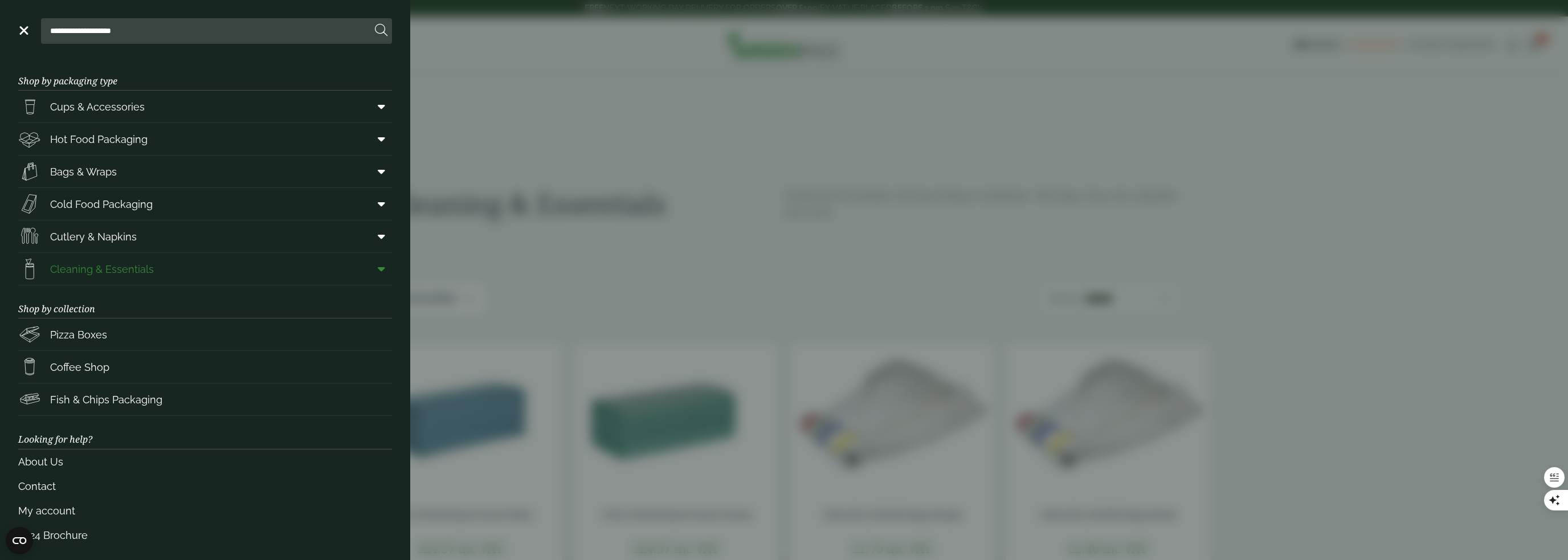
click at [378, 263] on icon at bounding box center [381, 268] width 7 height 11
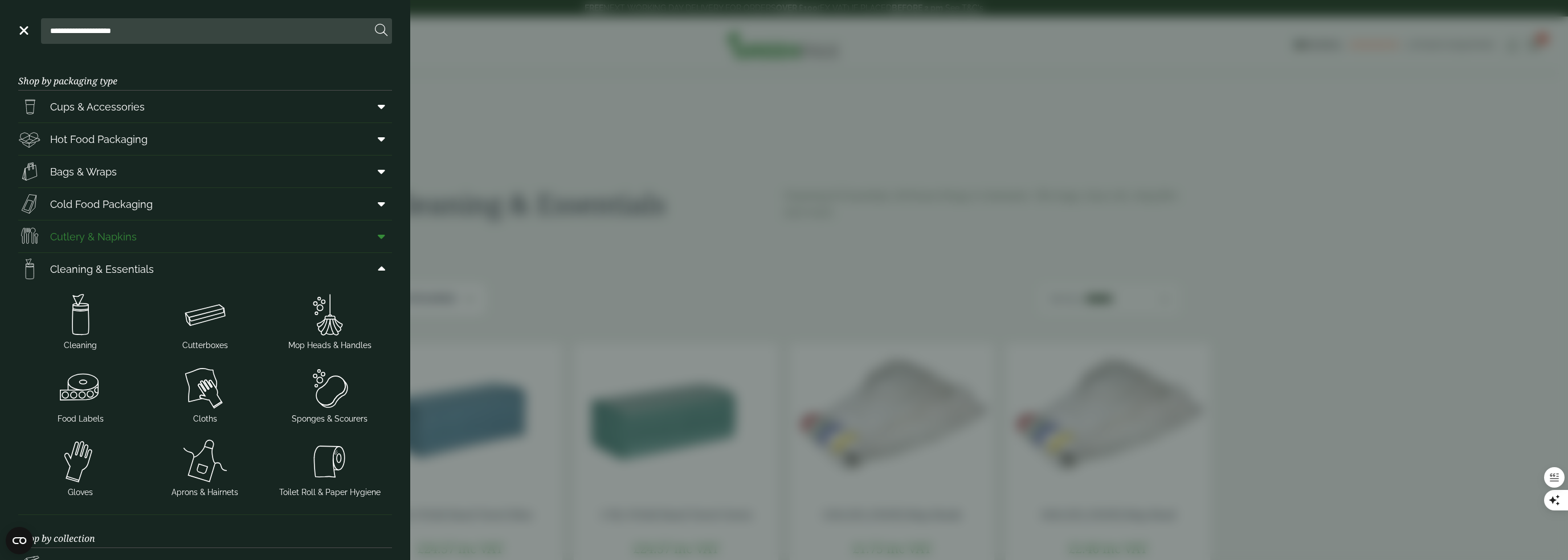
click at [356, 225] on link "Cutlery & Napkins" at bounding box center [205, 236] width 374 height 32
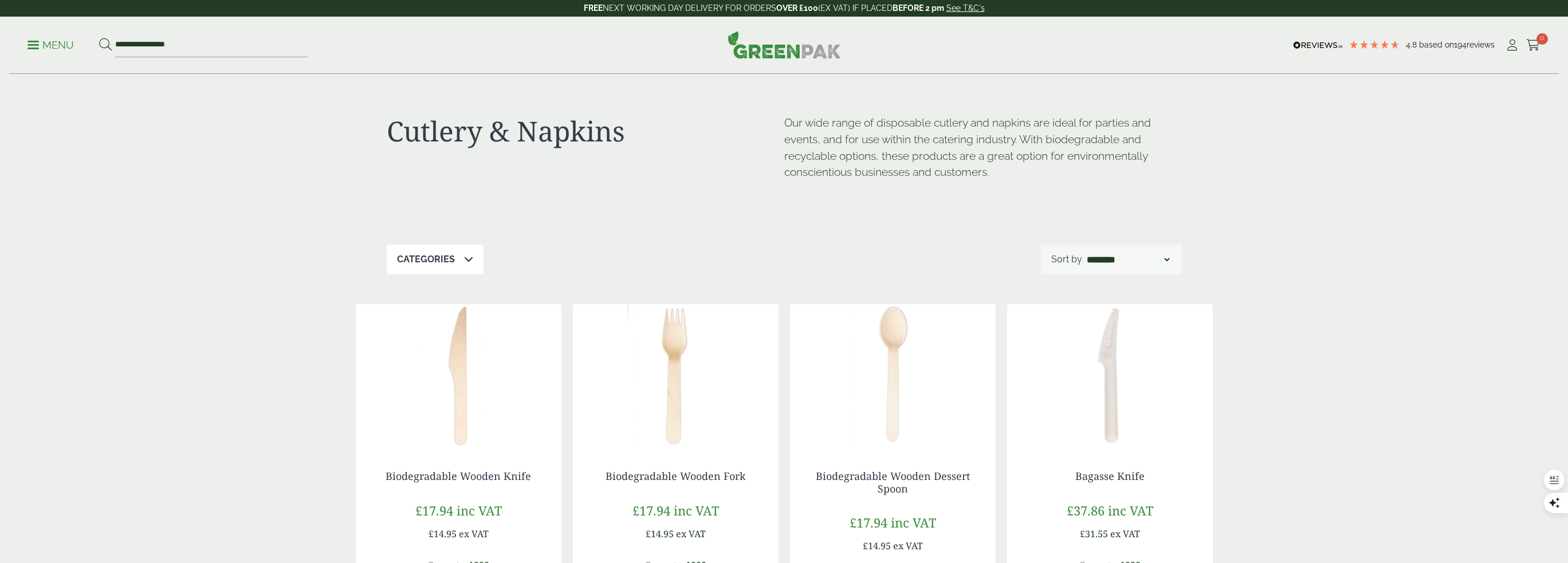
click at [920, 169] on p "Our wide range of disposable cutlery and napkins are ideal for parties and even…" at bounding box center [983, 148] width 398 height 66
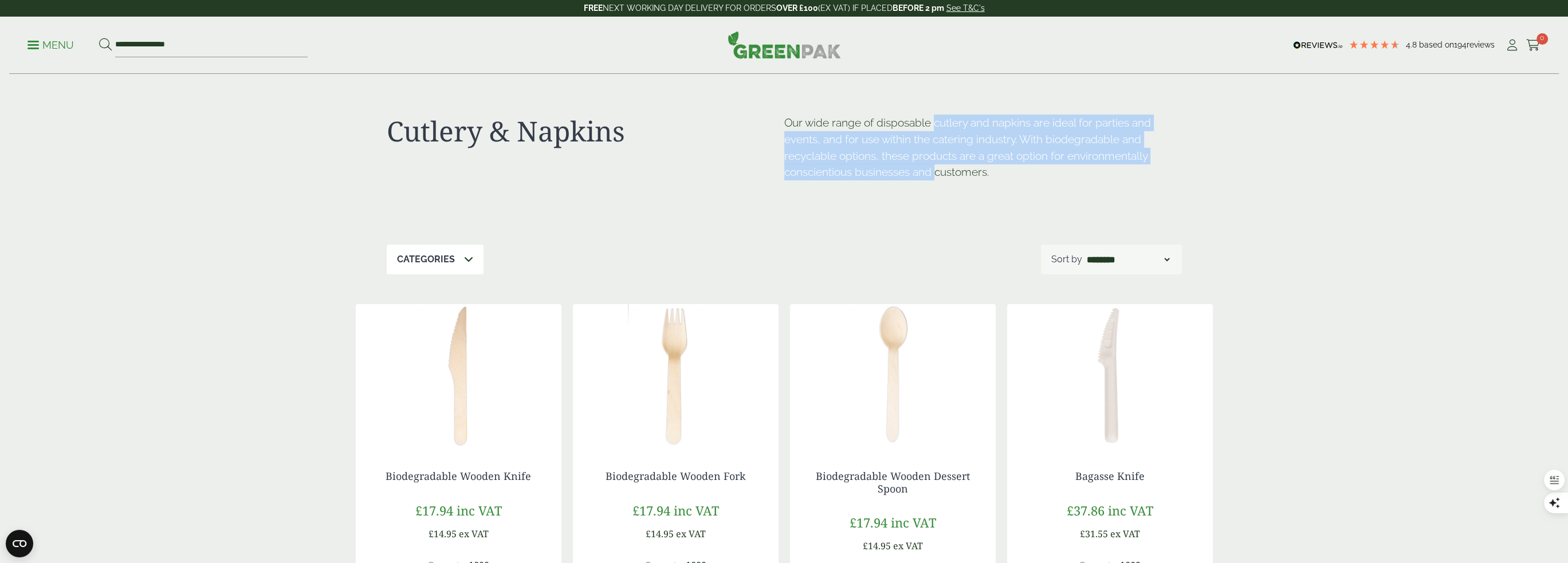
drag, startPoint x: 935, startPoint y: 178, endPoint x: 933, endPoint y: 124, distance: 54.0
click at [933, 124] on p "Our wide range of disposable cutlery and napkins are ideal for parties and even…" at bounding box center [983, 148] width 398 height 66
drag, startPoint x: 934, startPoint y: 129, endPoint x: 943, endPoint y: 174, distance: 45.9
click at [943, 174] on p "Our wide range of disposable cutlery and napkins are ideal for parties and even…" at bounding box center [983, 148] width 398 height 66
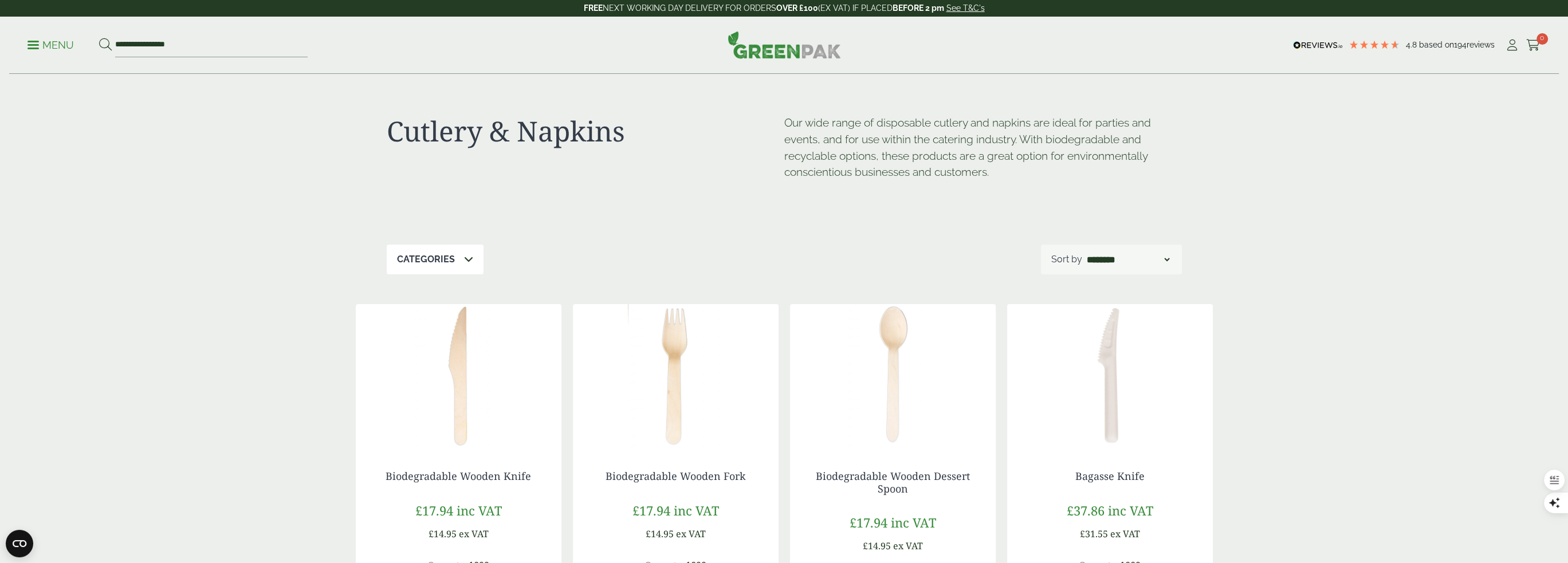
click at [973, 167] on p "Our wide range of disposable cutlery and napkins are ideal for parties and even…" at bounding box center [983, 148] width 398 height 66
drag, startPoint x: 1158, startPoint y: 143, endPoint x: 1023, endPoint y: 189, distance: 142.6
click at [1016, 174] on p "Our wide range of disposable cutlery and napkins are ideal for parties and even…" at bounding box center [983, 148] width 398 height 66
click at [1023, 190] on div "Our wide range of disposable cutlery and napkins are ideal for parties and even…" at bounding box center [983, 157] width 398 height 84
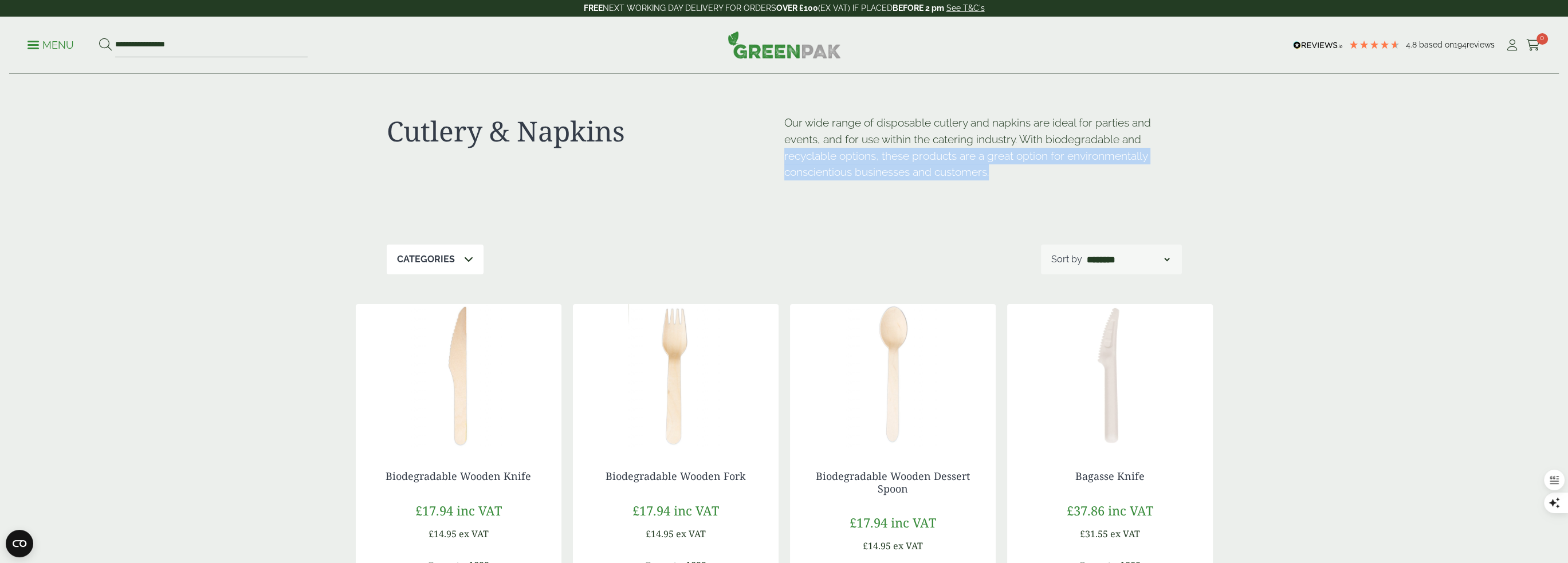
click at [1042, 188] on div "Our wide range of disposable cutlery and napkins are ideal for parties and even…" at bounding box center [983, 157] width 398 height 84
click at [837, 47] on img at bounding box center [784, 45] width 113 height 28
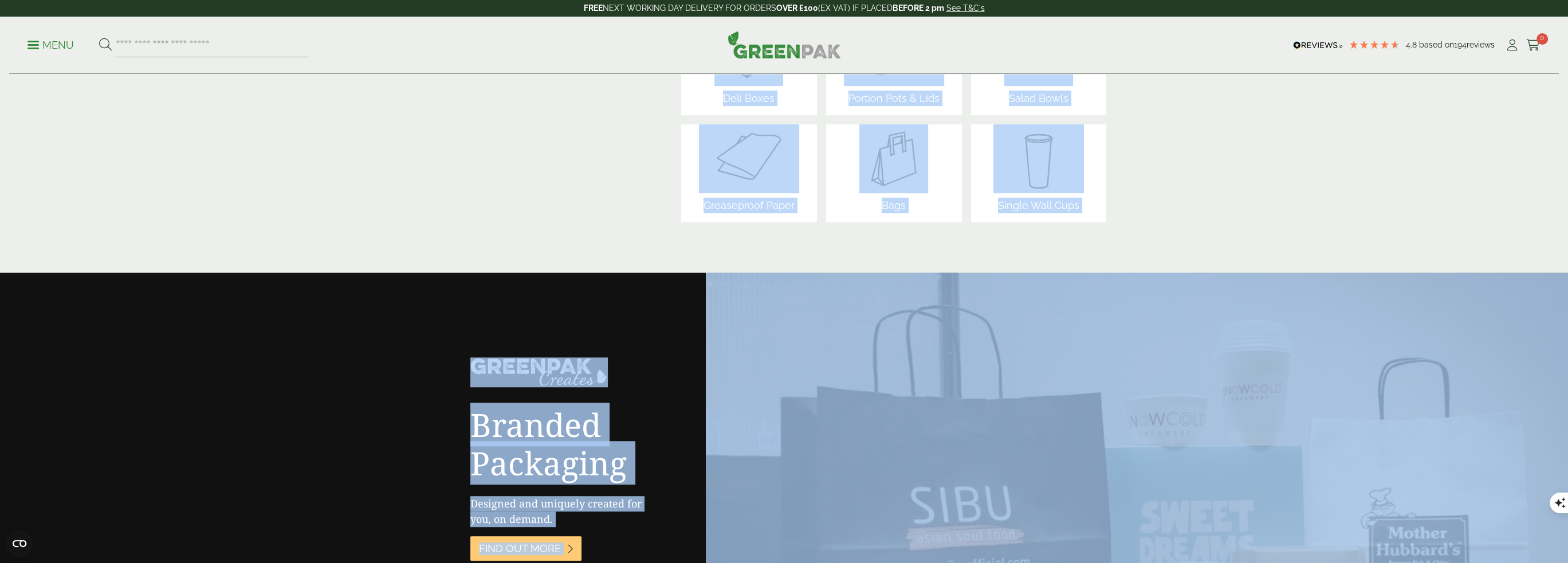
drag, startPoint x: 1144, startPoint y: 327, endPoint x: 447, endPoint y: 169, distance: 714.7
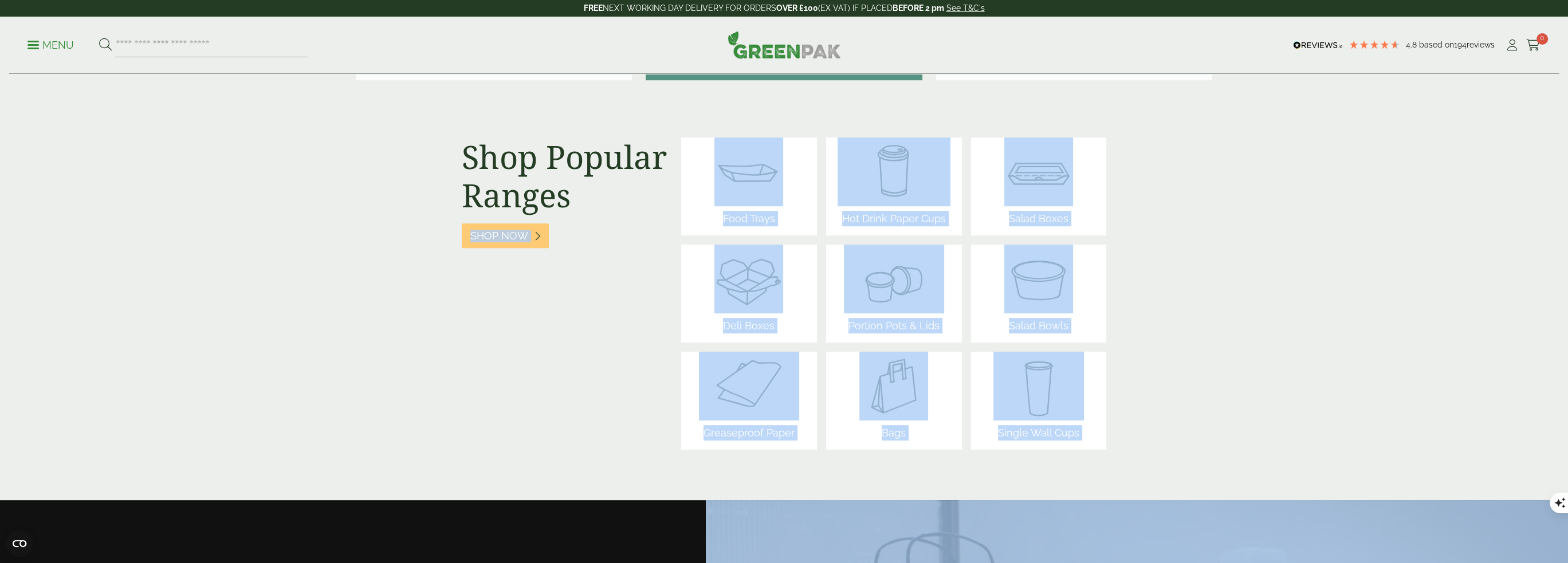
scroll to position [1285, 0]
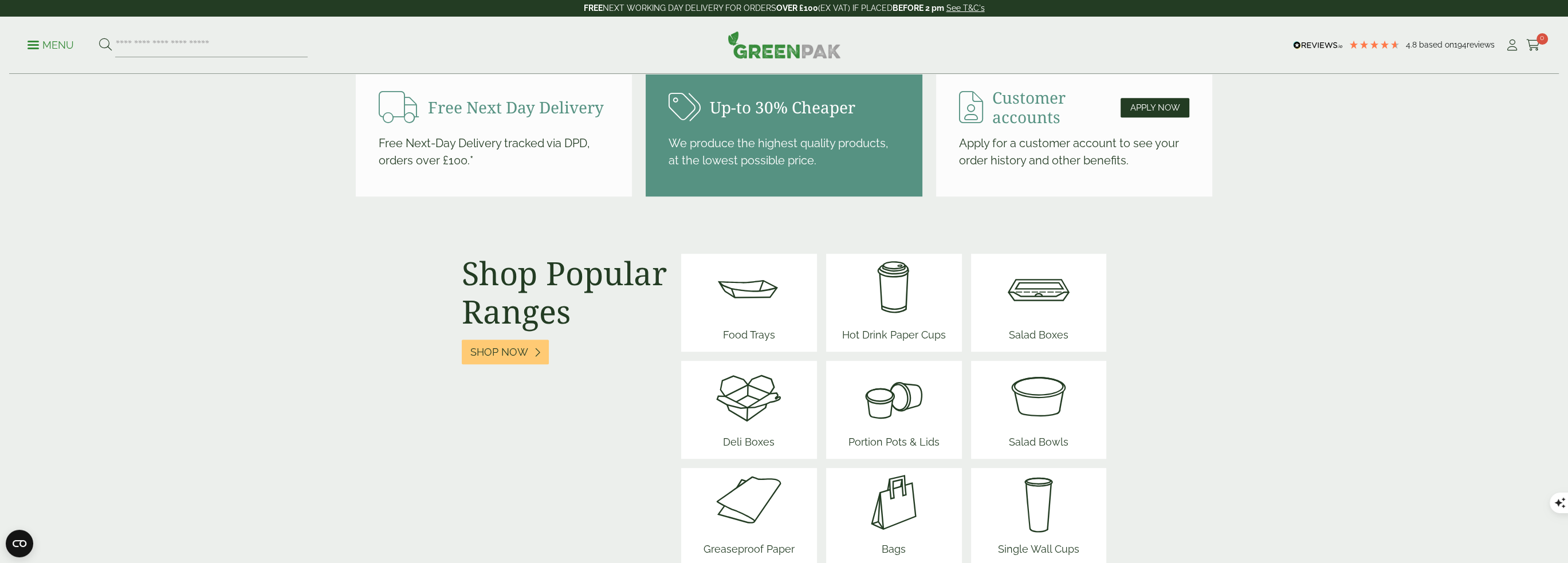
click at [379, 284] on section "Shop Popular Ranges Shop Now Food Trays Hot Drink Paper Cups Salad Boxes" at bounding box center [784, 415] width 1485 height 322
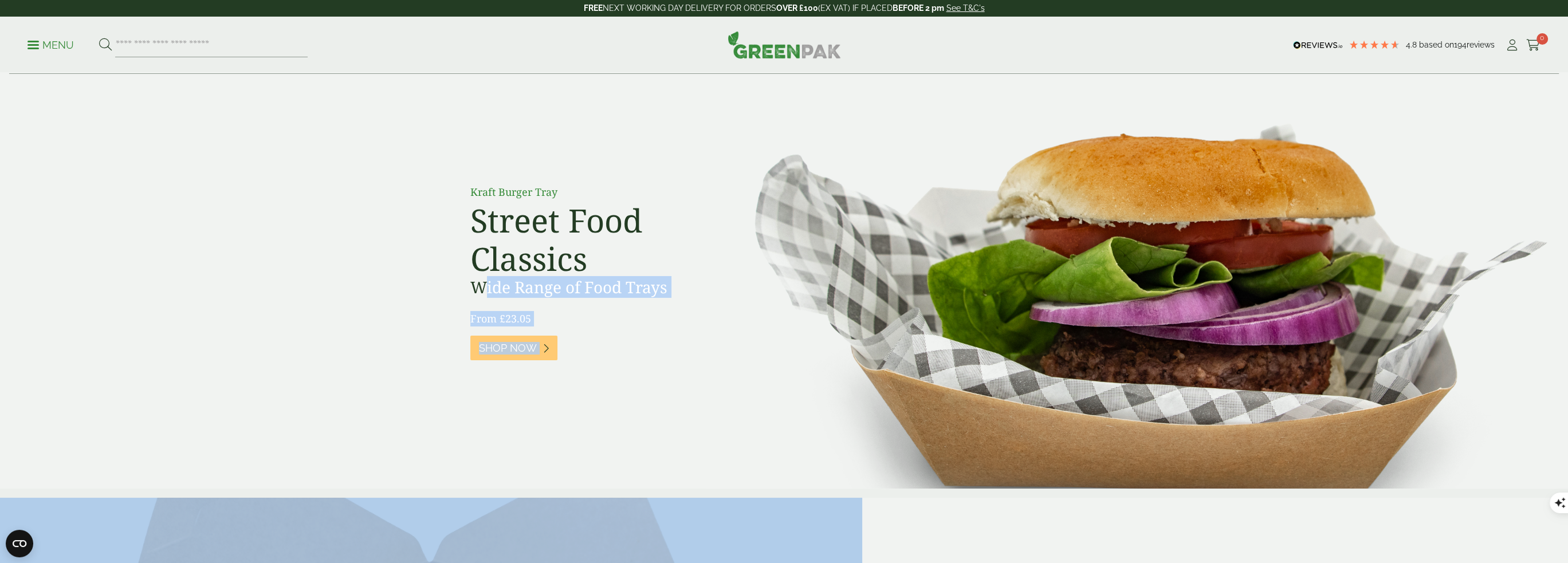
scroll to position [0, 0]
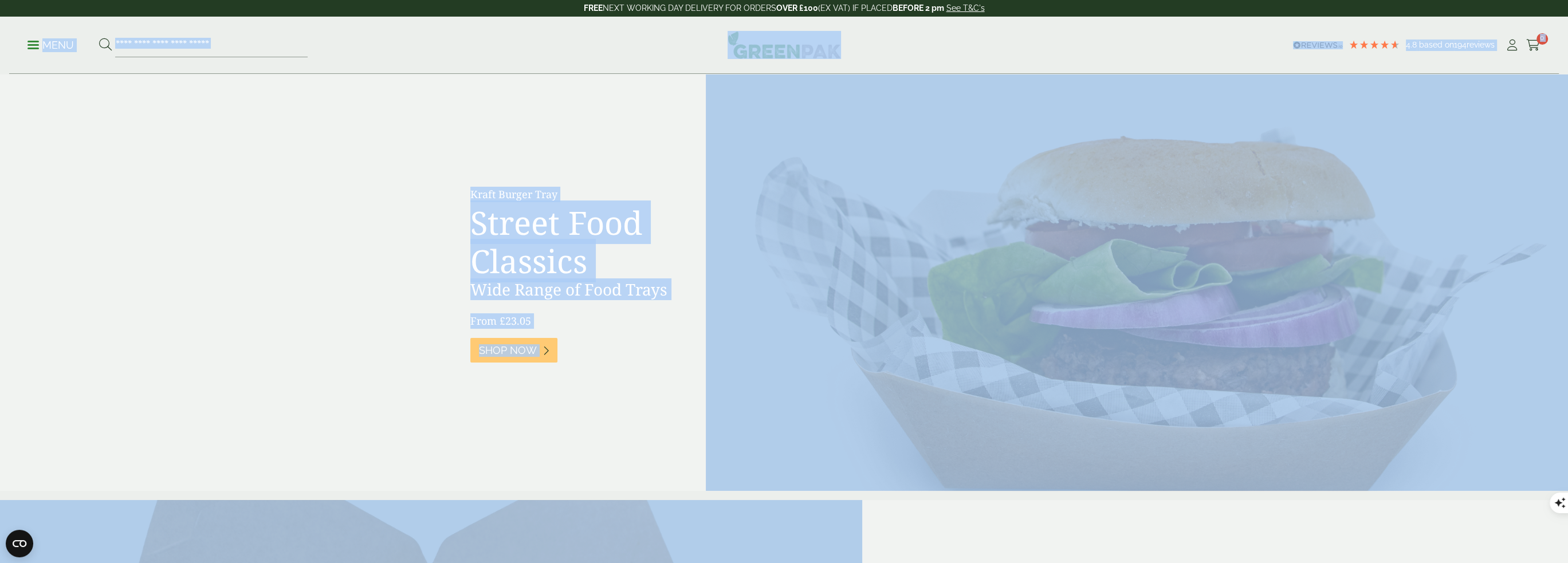
drag, startPoint x: 619, startPoint y: 348, endPoint x: 27, endPoint y: 33, distance: 670.6
click at [34, 45] on p "Menu" at bounding box center [51, 45] width 47 height 14
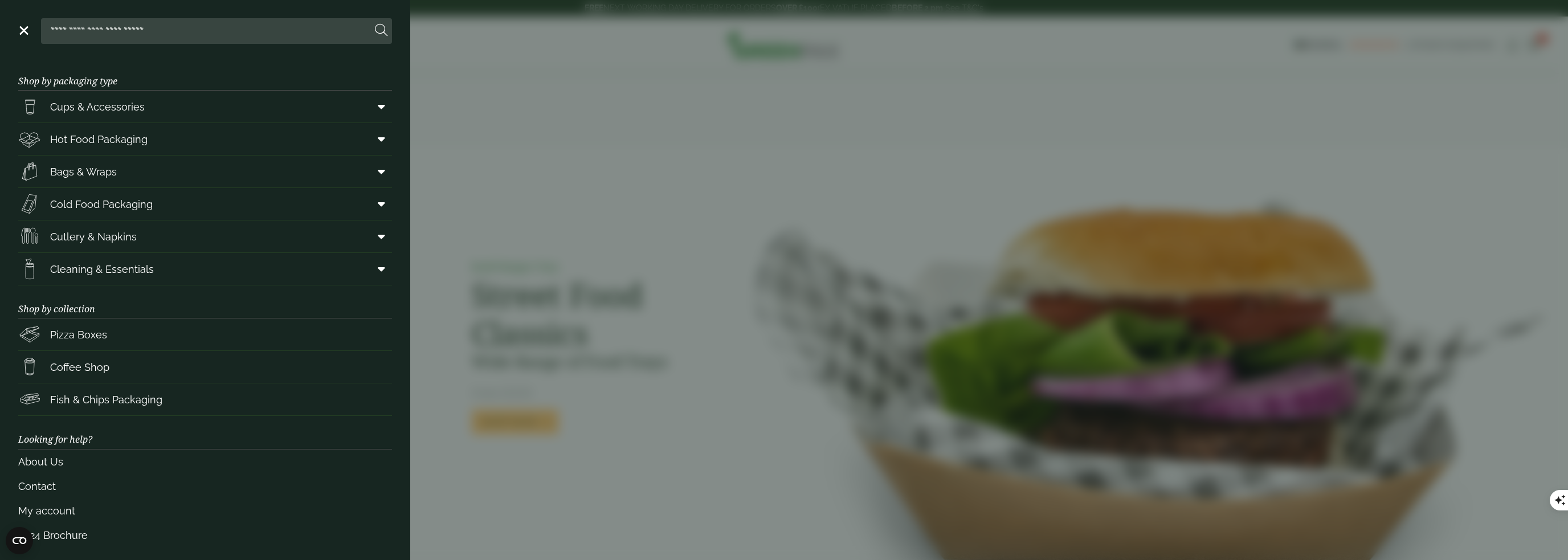
click at [8, 39] on header "Close" at bounding box center [205, 29] width 410 height 57
click at [20, 34] on link "Menu" at bounding box center [22, 29] width 11 height 11
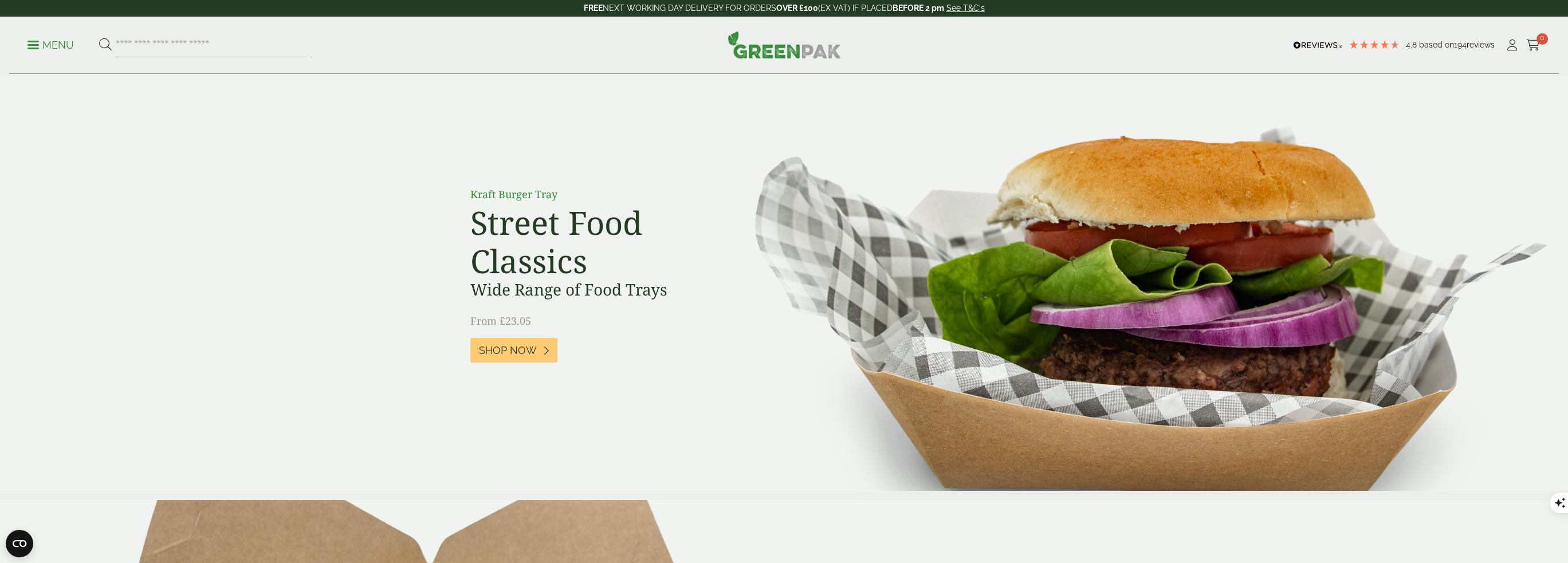
click at [630, 41] on div "Menu" at bounding box center [330, 45] width 605 height 24
click at [789, 45] on img at bounding box center [784, 45] width 113 height 28
